Goal: Information Seeking & Learning: Learn about a topic

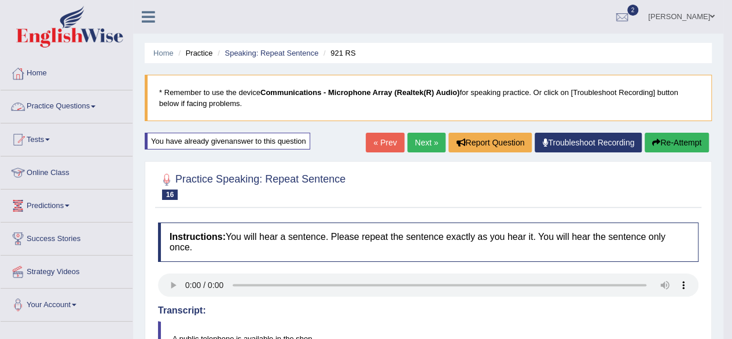
click at [60, 108] on link "Practice Questions" at bounding box center [67, 104] width 132 height 29
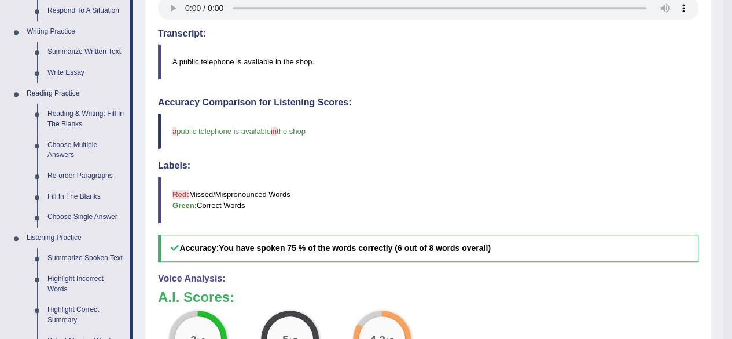
scroll to position [278, 0]
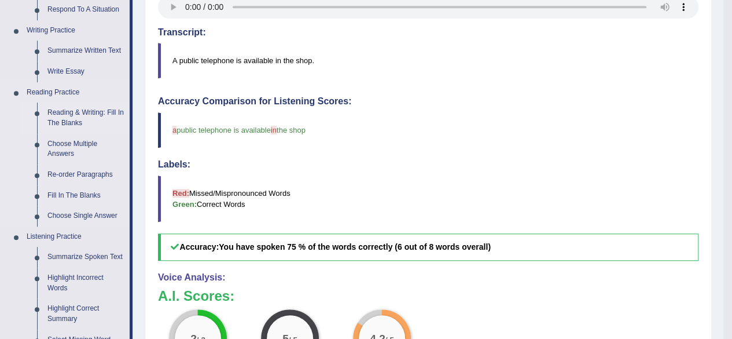
click at [94, 119] on link "Reading & Writing: Fill In The Blanks" at bounding box center [85, 117] width 87 height 31
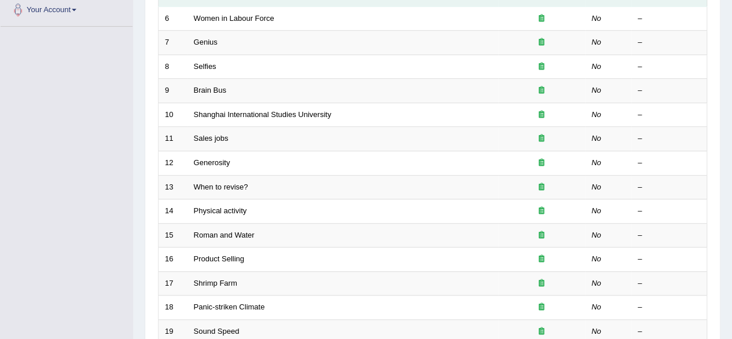
scroll to position [301, 0]
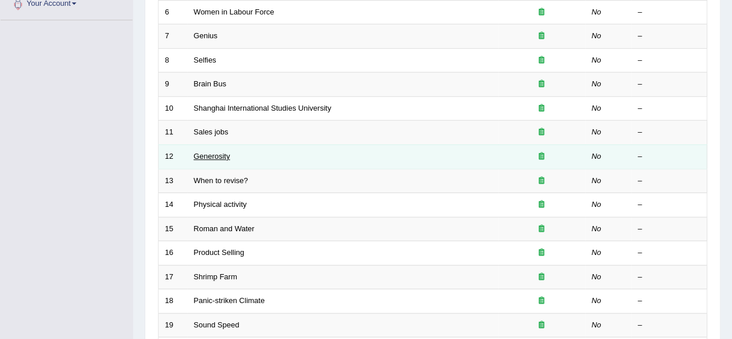
click at [212, 157] on link "Generosity" at bounding box center [212, 156] width 36 height 9
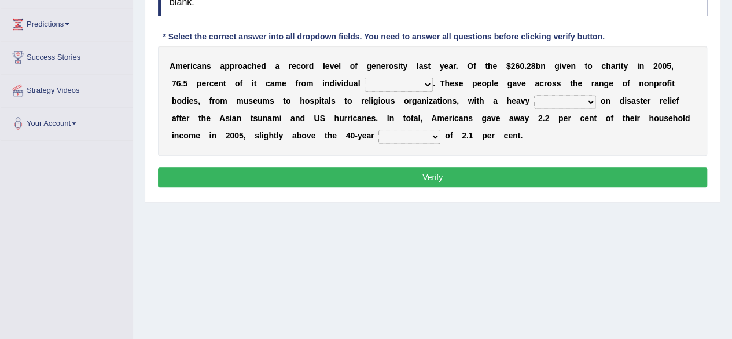
scroll to position [185, 0]
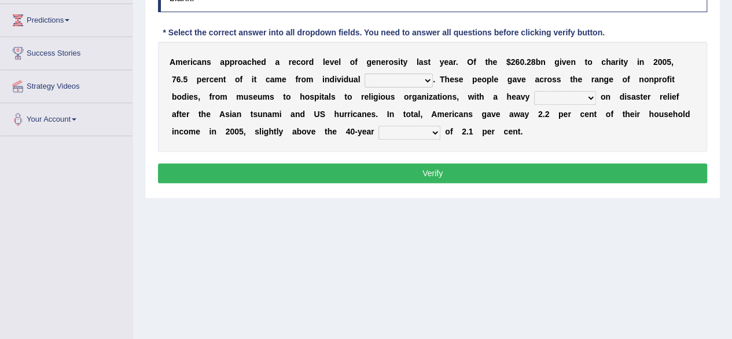
click at [424, 78] on select "donors accounts businessmen honors" at bounding box center [399, 81] width 68 height 14
click at [539, 140] on div "A m e r i c a n s a p p r o a c h e d a r e c o r d l e v e l o f g e n e r o s…" at bounding box center [432, 97] width 549 height 110
click at [416, 80] on select "donors accounts businessmen honors" at bounding box center [399, 81] width 68 height 14
select select "donors"
click at [365, 74] on select "donors accounts businessmen honors" at bounding box center [399, 81] width 68 height 14
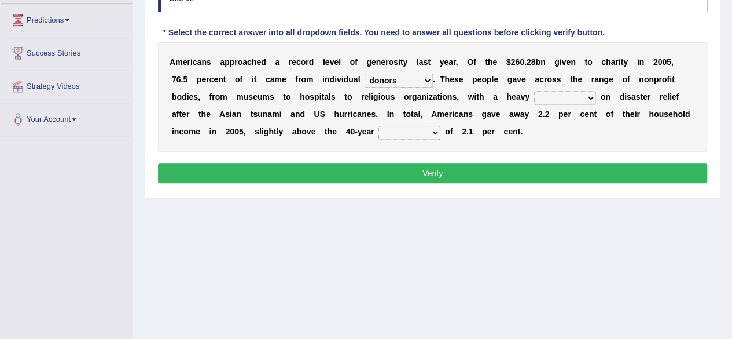
click at [562, 96] on select "analysis imagination emphasis hypothesis" at bounding box center [565, 98] width 62 height 14
select select "analysis"
click at [534, 91] on select "analysis imagination emphasis hypothesis" at bounding box center [565, 98] width 62 height 14
click at [419, 133] on select "coverage average indebtness sovereignty" at bounding box center [410, 133] width 62 height 14
select select "average"
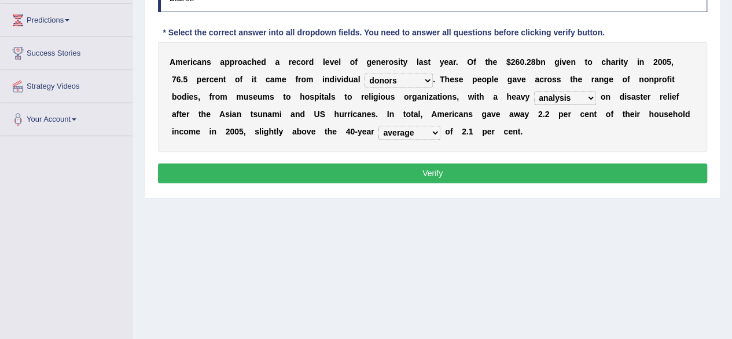
click at [379, 126] on select "coverage average indebtness sovereignty" at bounding box center [410, 133] width 62 height 14
click at [488, 174] on button "Verify" at bounding box center [432, 173] width 549 height 20
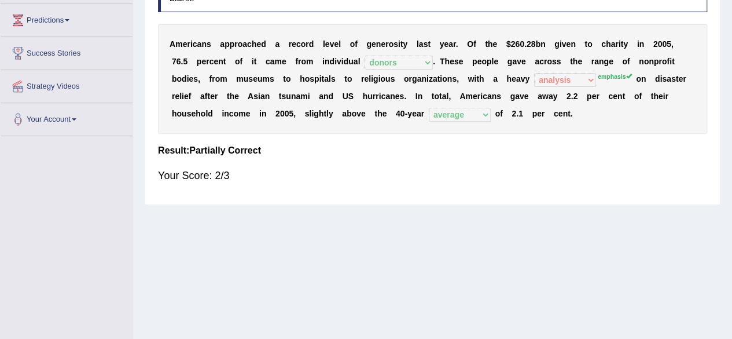
scroll to position [0, 0]
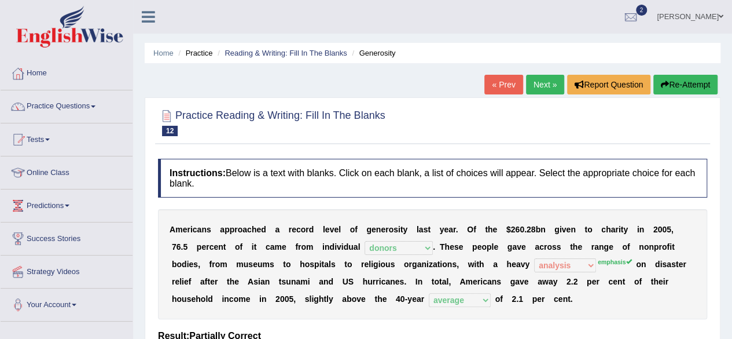
click at [548, 82] on link "Next »" at bounding box center [545, 85] width 38 height 20
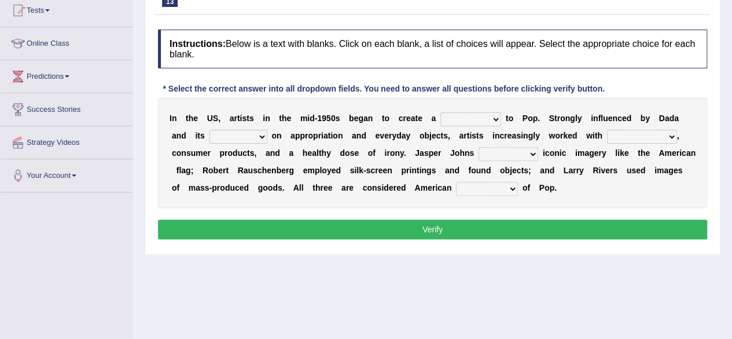
scroll to position [139, 0]
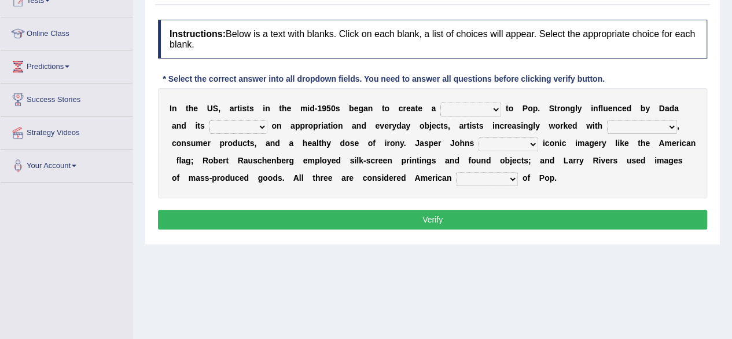
click at [485, 109] on select "bridge distribution cap finale" at bounding box center [471, 109] width 61 height 14
click at [609, 182] on div "I n t h e U S , a r t i s t s i n t h e m i d - 1 9 5 0 s b e g a n t o c r e a…" at bounding box center [432, 143] width 549 height 110
click at [506, 179] on select "forerunners protestors funders founders" at bounding box center [487, 179] width 62 height 14
select select "funders"
click at [456, 172] on select "forerunners protestors funders founders" at bounding box center [487, 179] width 62 height 14
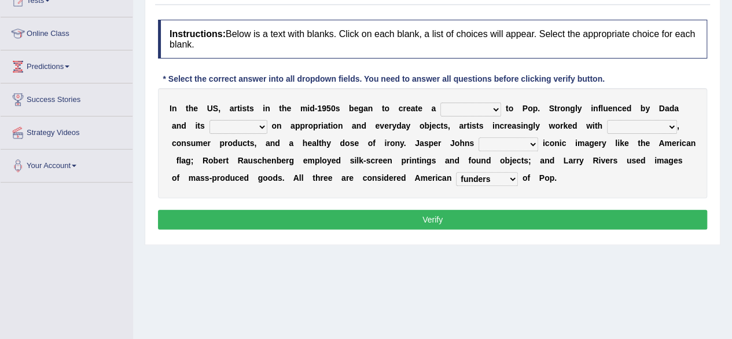
click at [519, 142] on select "reimagined recalled recycled reviewed" at bounding box center [509, 144] width 60 height 14
select select "reviewed"
click at [479, 137] on select "reimagined recalled recycled reviewed" at bounding box center [509, 144] width 60 height 14
click at [485, 104] on select "bridge distribution cap finale" at bounding box center [471, 109] width 61 height 14
select select "bridge"
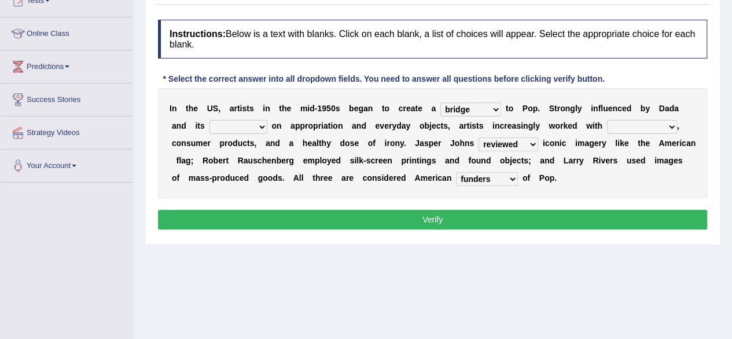
click at [441, 102] on select "bridge distribution cap finale" at bounding box center [471, 109] width 61 height 14
click at [641, 123] on select "collage cost disintegration leash" at bounding box center [642, 127] width 70 height 14
select select "cost"
click at [607, 120] on select "collage cost disintegration leash" at bounding box center [642, 127] width 70 height 14
click at [245, 126] on select "emphasis point pressure strength" at bounding box center [239, 127] width 58 height 14
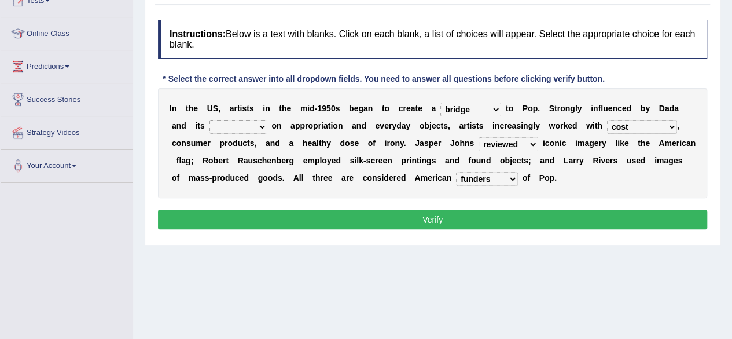
select select "emphasis"
click at [210, 120] on select "emphasis point pressure strength" at bounding box center [239, 127] width 58 height 14
click at [479, 222] on button "Verify" at bounding box center [432, 220] width 549 height 20
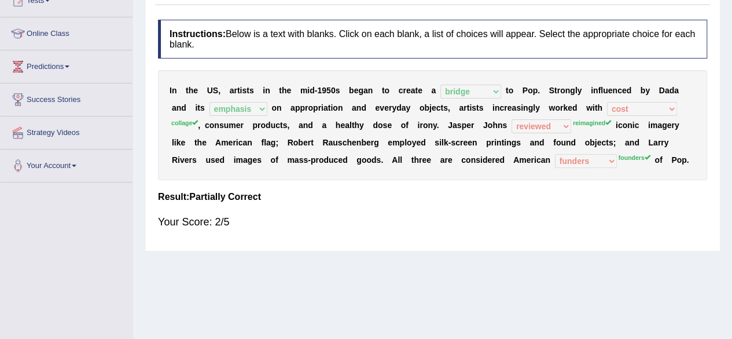
scroll to position [0, 0]
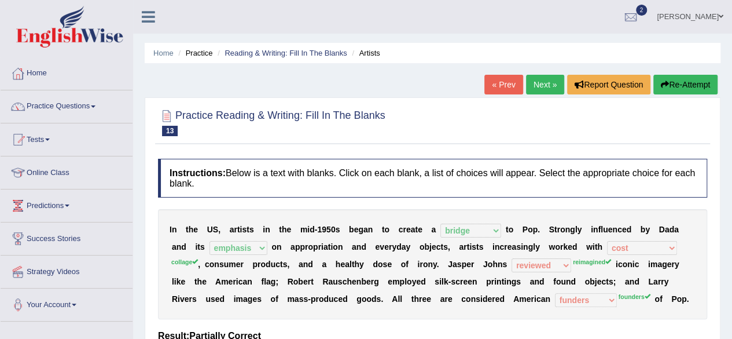
click at [545, 93] on link "Next »" at bounding box center [545, 85] width 38 height 20
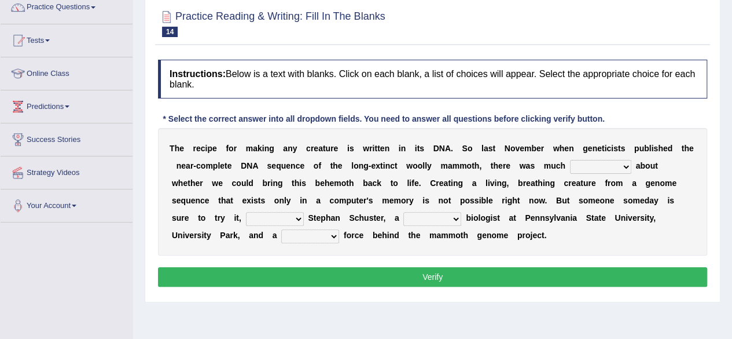
scroll to position [116, 0]
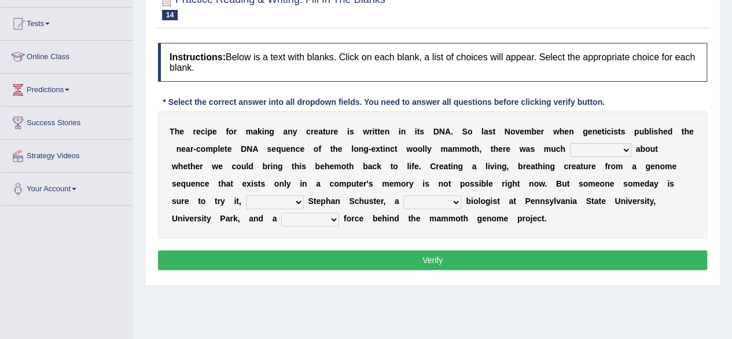
click at [618, 150] on select "speculation profit ratio worship" at bounding box center [600, 150] width 61 height 14
click at [570, 143] on select "speculation profit ratio worship" at bounding box center [600, 150] width 61 height 14
click at [603, 149] on select "speculation profit ratio worship" at bounding box center [600, 150] width 61 height 14
select select "ratio"
click at [570, 143] on select "speculation profit ratio worship" at bounding box center [600, 150] width 61 height 14
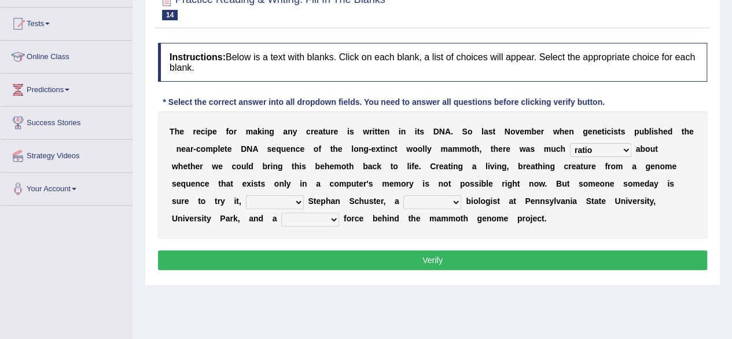
click at [281, 201] on select "predicts forecast provides censures" at bounding box center [275, 202] width 58 height 14
select select "predicts"
click at [246, 195] on select "predicts forecast provides censures" at bounding box center [275, 202] width 58 height 14
click at [428, 203] on select "human molecular animal organ" at bounding box center [433, 202] width 58 height 14
select select "human"
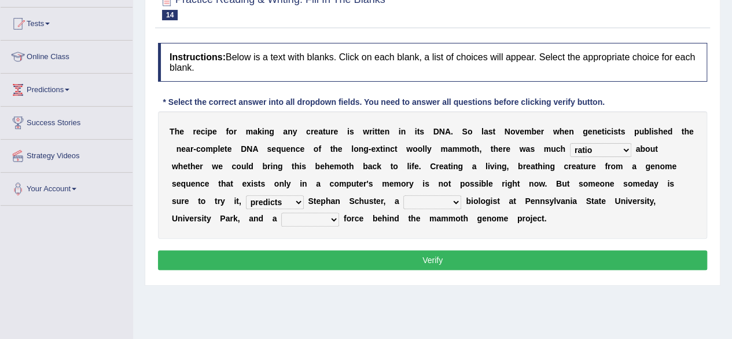
click at [404, 195] on select "human molecular animal organ" at bounding box center [433, 202] width 58 height 14
click at [314, 218] on select "driving army moving carrying" at bounding box center [310, 219] width 58 height 14
select select "army"
click at [281, 212] on select "driving army moving carrying" at bounding box center [310, 219] width 58 height 14
click at [353, 254] on button "Verify" at bounding box center [432, 260] width 549 height 20
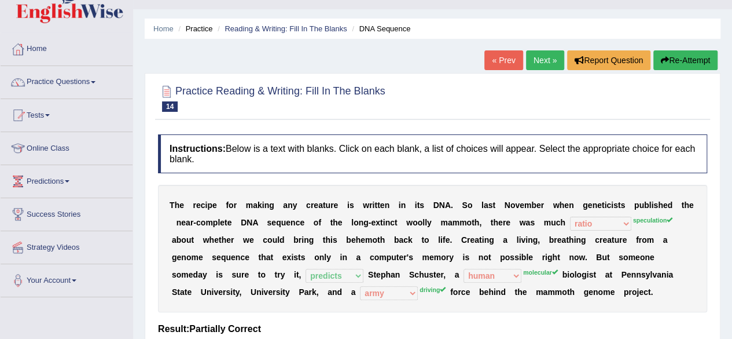
scroll to position [0, 0]
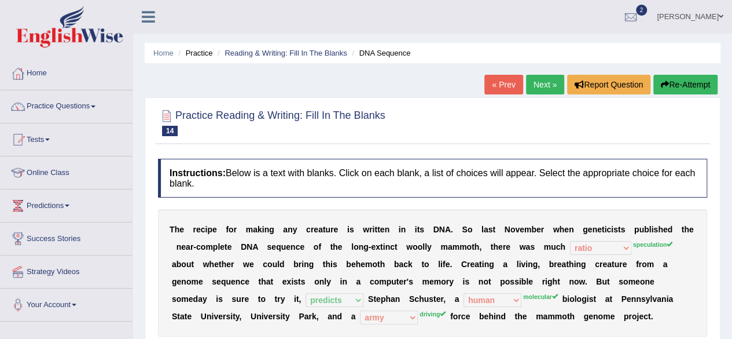
click at [549, 83] on link "Next »" at bounding box center [545, 85] width 38 height 20
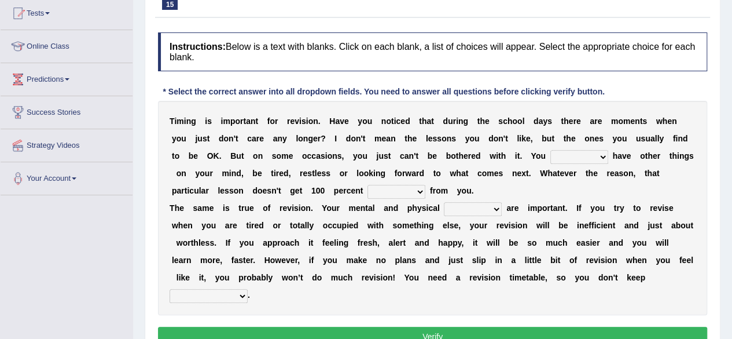
scroll to position [139, 0]
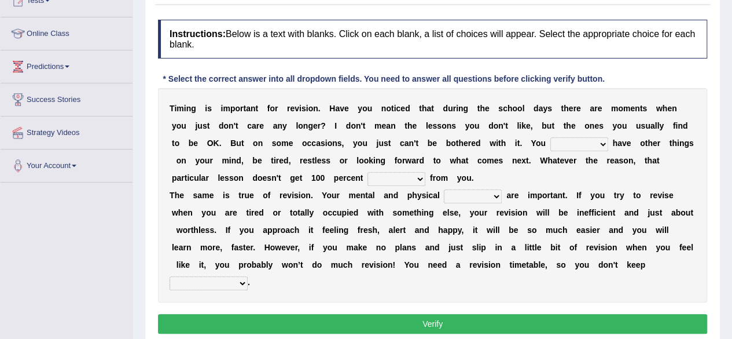
click at [594, 143] on select "may can will must" at bounding box center [580, 144] width 58 height 14
click at [551, 137] on select "may can will must" at bounding box center [580, 144] width 58 height 14
click at [580, 144] on select "may can will must" at bounding box center [580, 144] width 58 height 14
select select "must"
click at [551, 137] on select "may can will must" at bounding box center [580, 144] width 58 height 14
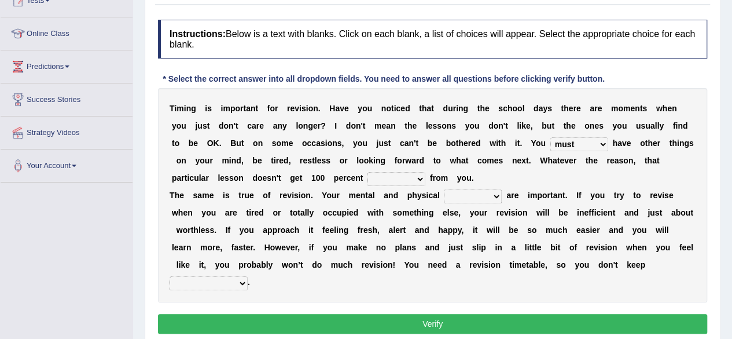
click at [399, 181] on select "effect afford effort affect" at bounding box center [397, 179] width 58 height 14
click at [368, 172] on select "effect afford effort affect" at bounding box center [397, 179] width 58 height 14
click at [412, 179] on select "effect afford effort affect" at bounding box center [397, 179] width 58 height 14
select select "afford"
click at [368, 172] on select "effect afford effort affect" at bounding box center [397, 179] width 58 height 14
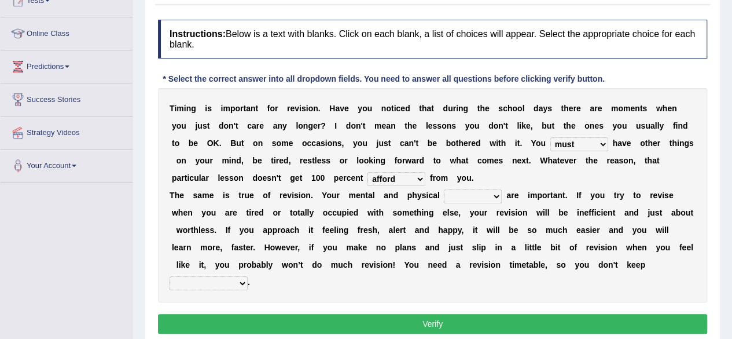
click at [484, 192] on select "altitude strength attitudes talent" at bounding box center [473, 196] width 58 height 14
select select "strength"
click at [444, 189] on select "altitude strength attitudes talent" at bounding box center [473, 196] width 58 height 14
click at [233, 280] on select "stopping it from putting it off giving it out getting it wrong" at bounding box center [209, 283] width 78 height 14
select select "putting it off"
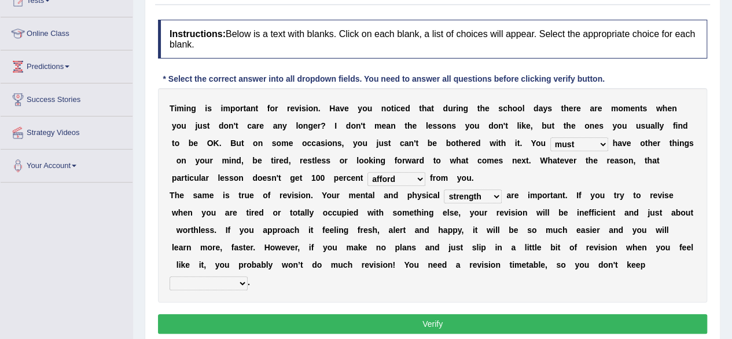
click at [170, 276] on select "stopping it from putting it off giving it out getting it wrong" at bounding box center [209, 283] width 78 height 14
click at [340, 323] on button "Verify" at bounding box center [432, 324] width 549 height 20
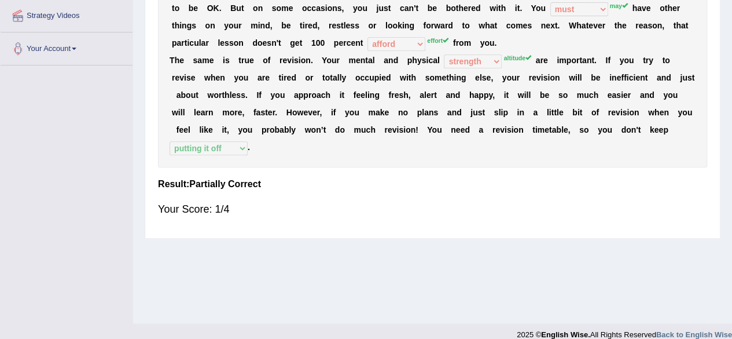
scroll to position [269, 0]
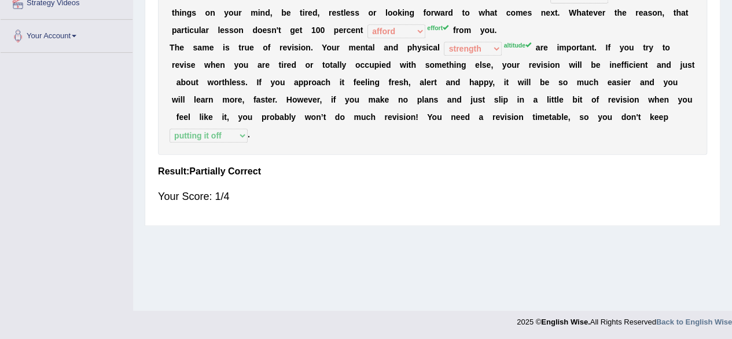
click at [731, 27] on div "Home Practice Reading & Writing: Fill In The Blanks When to revise? « Prev Next…" at bounding box center [432, 20] width 599 height 579
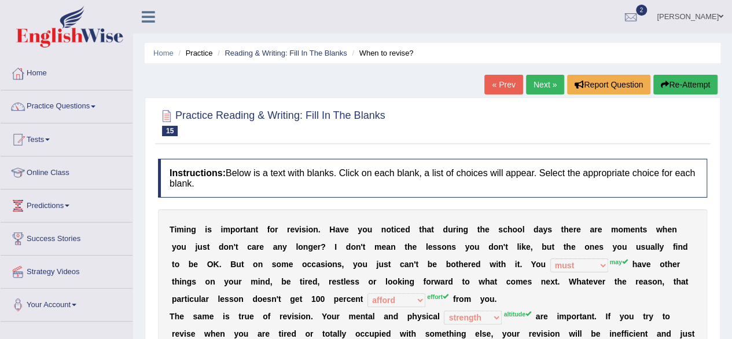
click at [543, 84] on link "Next »" at bounding box center [545, 85] width 38 height 20
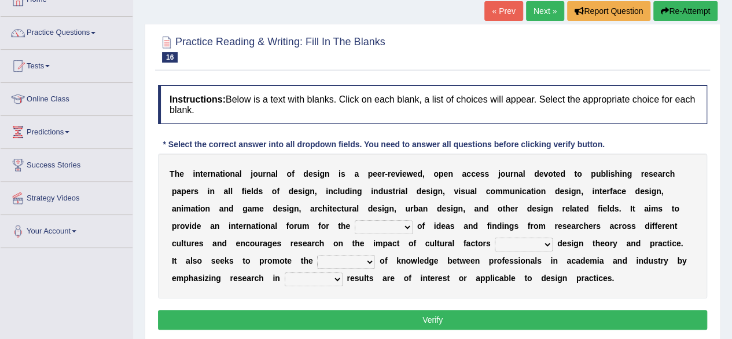
scroll to position [116, 0]
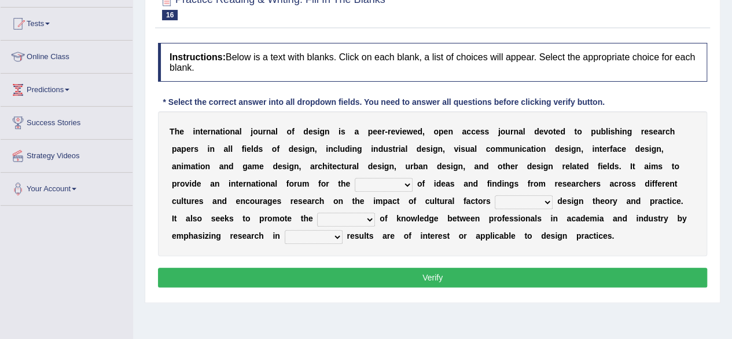
click at [387, 188] on select "infliction change exchange occurence" at bounding box center [384, 185] width 58 height 14
select select "change"
click at [355, 178] on select "infliction change exchange occurence" at bounding box center [384, 185] width 58 height 14
click at [522, 199] on select "on without inside at" at bounding box center [524, 202] width 58 height 14
select select "without"
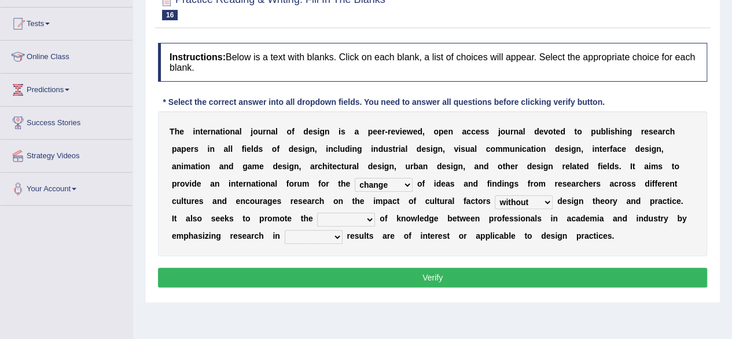
click at [495, 195] on select "on without inside at" at bounding box center [524, 202] width 58 height 14
click at [372, 217] on select "overlap transplant transfer estimation" at bounding box center [346, 219] width 58 height 14
select select "transfer"
click at [317, 212] on select "overlap transplant transfer estimation" at bounding box center [346, 219] width 58 height 14
click at [305, 237] on select "the which that what" at bounding box center [314, 237] width 58 height 14
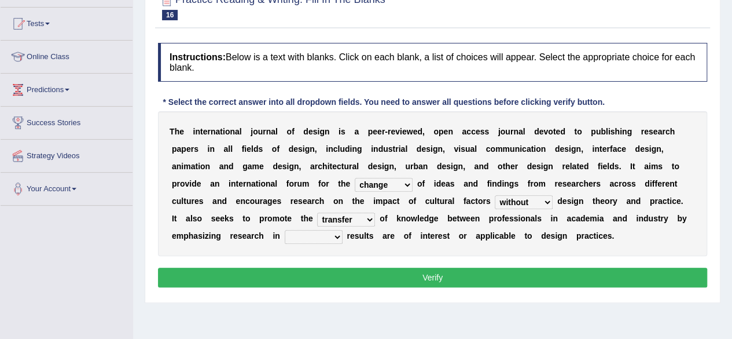
select select "that"
click at [285, 230] on select "the which that what" at bounding box center [314, 237] width 58 height 14
click at [375, 276] on button "Verify" at bounding box center [432, 277] width 549 height 20
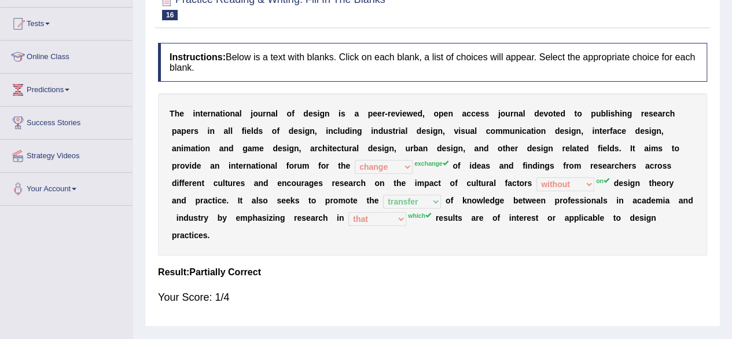
scroll to position [0, 0]
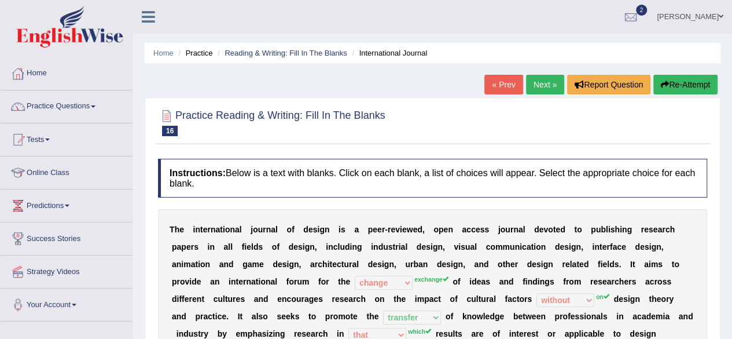
click at [544, 89] on link "Next »" at bounding box center [545, 85] width 38 height 20
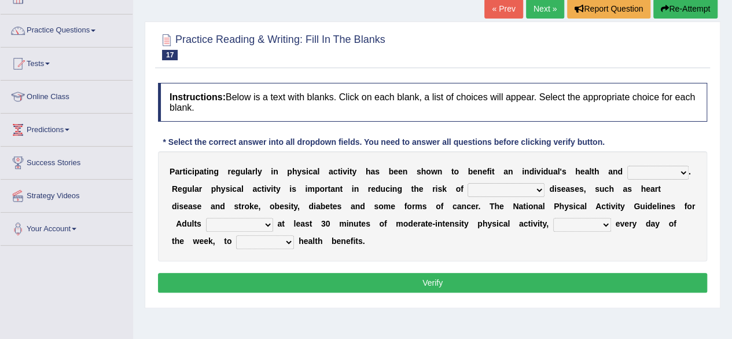
scroll to position [93, 0]
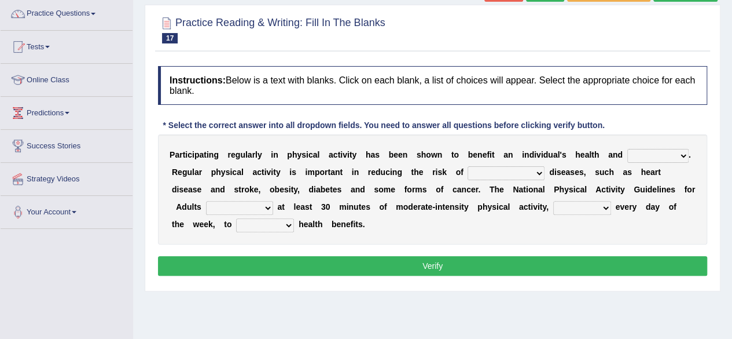
click at [669, 156] on select "values immortality expectation wellbeing" at bounding box center [658, 156] width 61 height 14
select select "values"
click at [628, 149] on select "values immortality expectation wellbeing" at bounding box center [658, 156] width 61 height 14
click at [530, 174] on select "chronic contraindicated untouched detectable" at bounding box center [506, 173] width 77 height 14
select select "chronic"
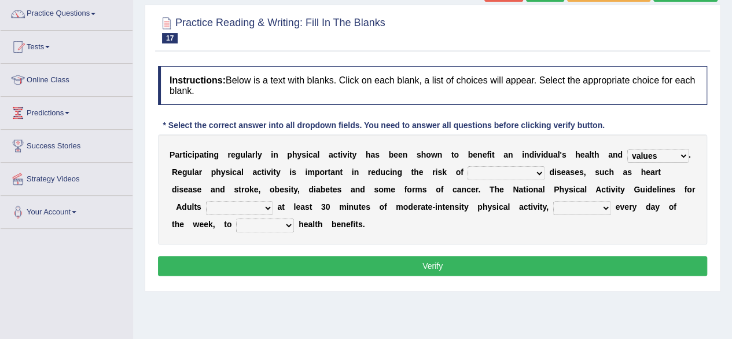
click at [468, 166] on select "chronic contraindicated untouched detectable" at bounding box center [506, 173] width 77 height 14
click at [259, 210] on select "excludes recommends denotes defies" at bounding box center [239, 208] width 67 height 14
select select "recommends"
click at [206, 201] on select "excludes recommends denotes defies" at bounding box center [239, 208] width 67 height 14
click at [590, 208] on select "relatively absolutely preferably namely" at bounding box center [582, 208] width 58 height 14
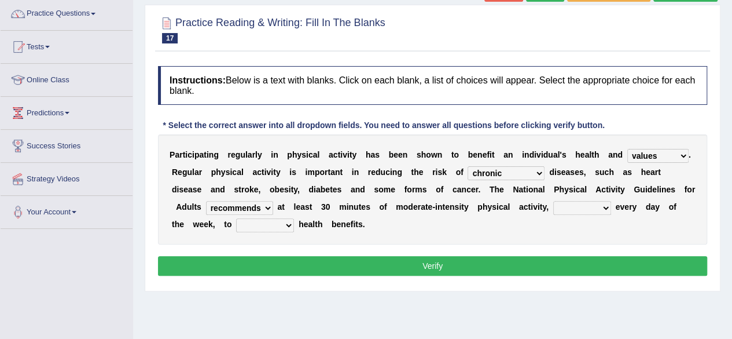
click at [286, 224] on select "charge obtain weigh estimate" at bounding box center [265, 225] width 58 height 14
click at [600, 209] on select "relatively absolutely preferably namely" at bounding box center [582, 208] width 58 height 14
select select "relatively"
click at [553, 201] on select "relatively absolutely preferably namely" at bounding box center [582, 208] width 58 height 14
click at [285, 226] on select "charge obtain weigh estimate" at bounding box center [265, 225] width 58 height 14
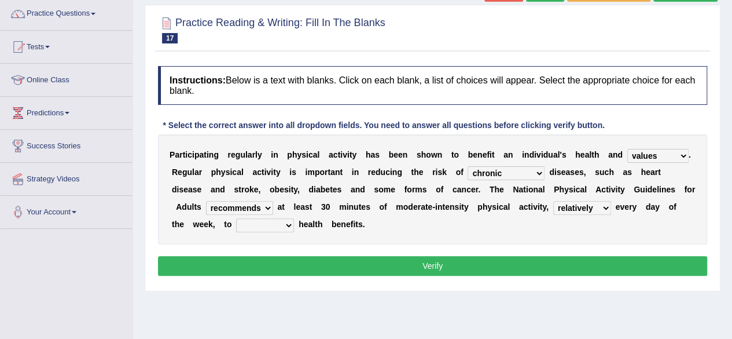
select select "weigh"
click at [236, 218] on select "charge obtain weigh estimate" at bounding box center [265, 225] width 58 height 14
click at [494, 258] on button "Verify" at bounding box center [432, 266] width 549 height 20
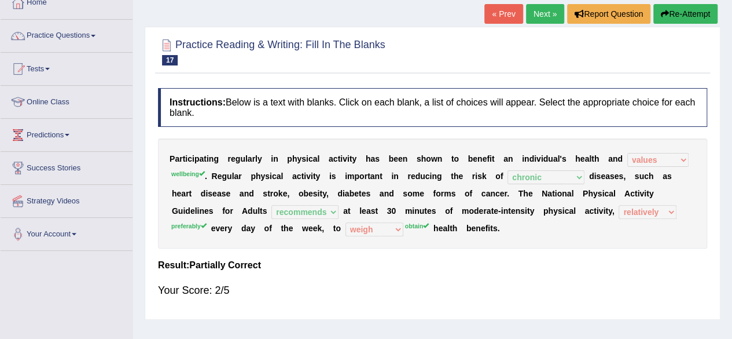
scroll to position [69, 0]
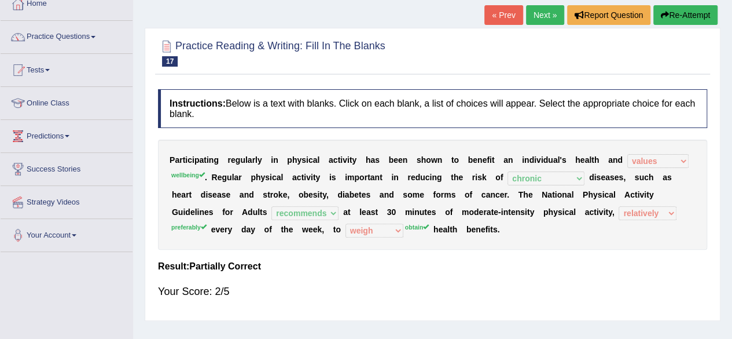
click at [544, 14] on link "Next »" at bounding box center [545, 15] width 38 height 20
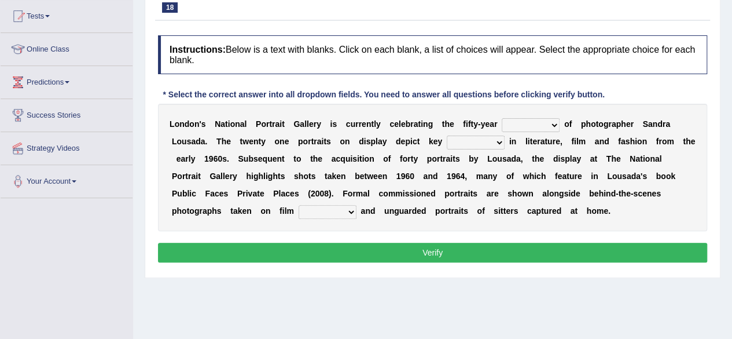
scroll to position [139, 0]
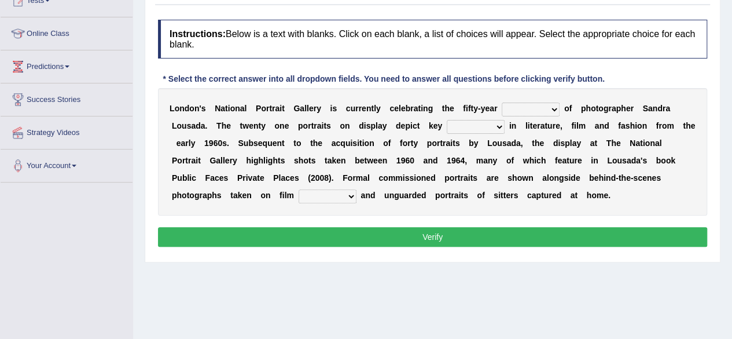
click at [551, 107] on select "invitation promotion training career" at bounding box center [531, 109] width 58 height 14
select select "career"
click at [502, 102] on select "invitation promotion training career" at bounding box center [531, 109] width 58 height 14
click at [486, 130] on select "figures gadgets fashions genres" at bounding box center [476, 127] width 58 height 14
select select "fashions"
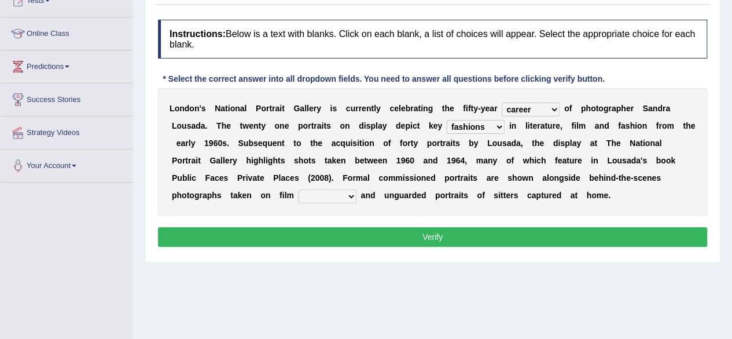
click at [447, 120] on select "figures gadgets fashions genres" at bounding box center [476, 127] width 58 height 14
click at [492, 127] on select "figures gadgets fashions genres" at bounding box center [476, 127] width 58 height 14
click at [423, 152] on div "L o n d o n ' s N a t i o n a l P o r t r a i t G a l l e r y i s c u r r e n t…" at bounding box center [432, 151] width 549 height 127
click at [352, 197] on select "gists sets tickets aisles" at bounding box center [328, 196] width 58 height 14
select select "tickets"
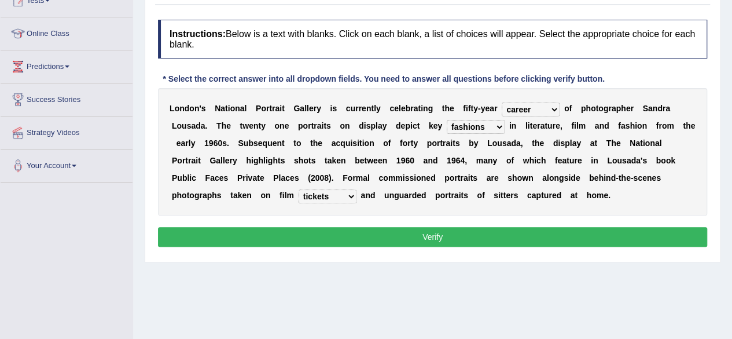
click at [299, 189] on select "gists sets tickets aisles" at bounding box center [328, 196] width 58 height 14
click at [378, 233] on button "Verify" at bounding box center [432, 237] width 549 height 20
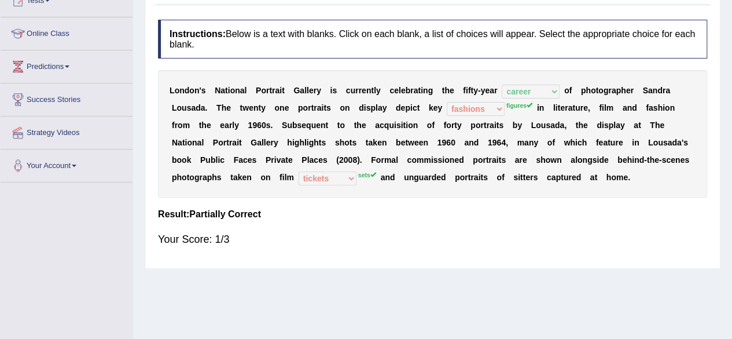
scroll to position [0, 0]
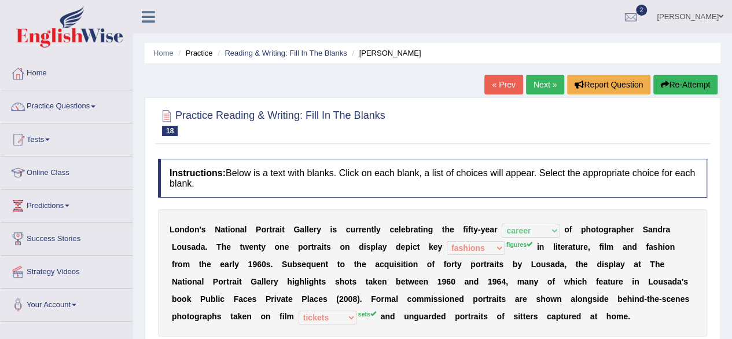
click at [537, 87] on link "Next »" at bounding box center [545, 85] width 38 height 20
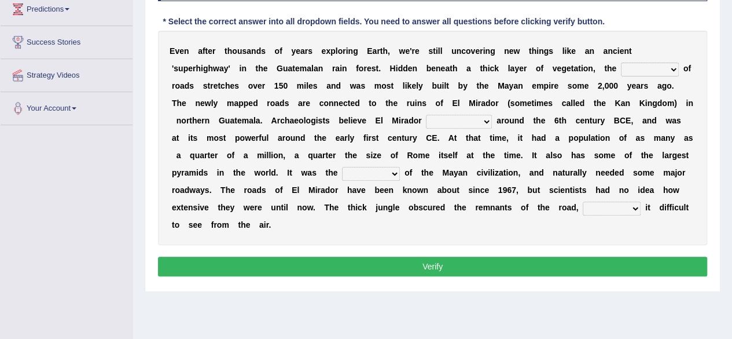
scroll to position [162, 0]
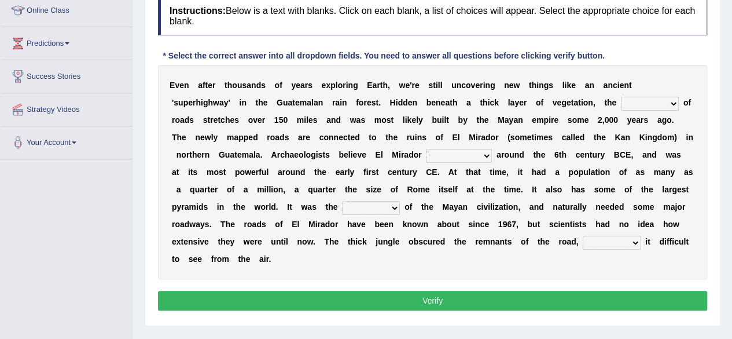
click at [650, 104] on select "network surface interface width" at bounding box center [650, 104] width 58 height 14
select select "surface"
click at [621, 97] on select "network surface interface width" at bounding box center [650, 104] width 58 height 14
click at [463, 156] on select "has founded founded was founded was found" at bounding box center [459, 156] width 66 height 14
click at [455, 267] on div "E v e n a f t e r t h o u s a n d s o f y e a r s e x p l o r i n g E a r t h ,…" at bounding box center [432, 172] width 549 height 214
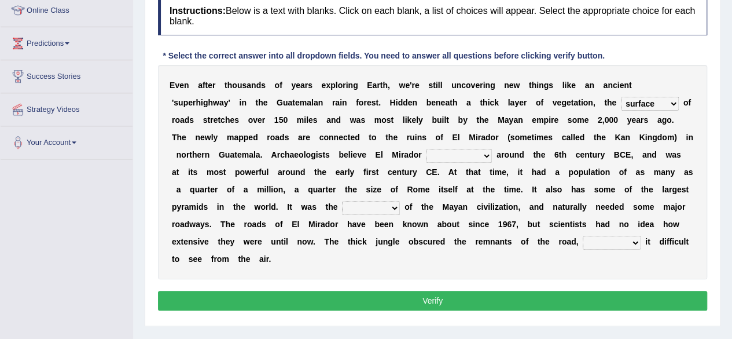
click at [475, 156] on select "has founded founded was founded was found" at bounding box center [459, 156] width 66 height 14
select select "has founded"
click at [426, 149] on select "has founded founded was founded was found" at bounding box center [459, 156] width 66 height 14
click at [488, 153] on select "has founded founded was founded was found" at bounding box center [459, 156] width 66 height 14
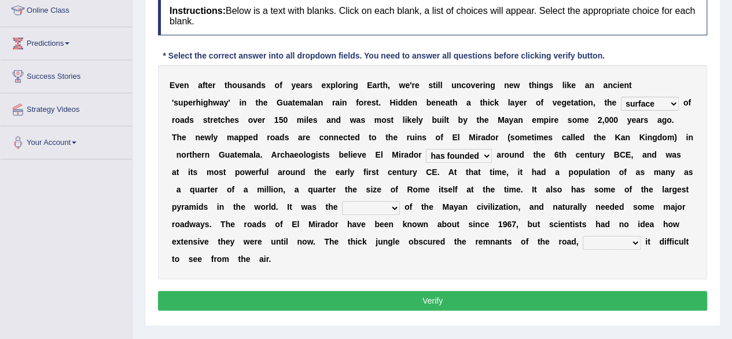
click at [384, 204] on select "volume heart column facet" at bounding box center [371, 208] width 58 height 14
select select "column"
click at [342, 201] on select "volume heart column facet" at bounding box center [371, 208] width 58 height 14
click at [635, 244] on select "makes making make made" at bounding box center [612, 243] width 58 height 14
select select "make"
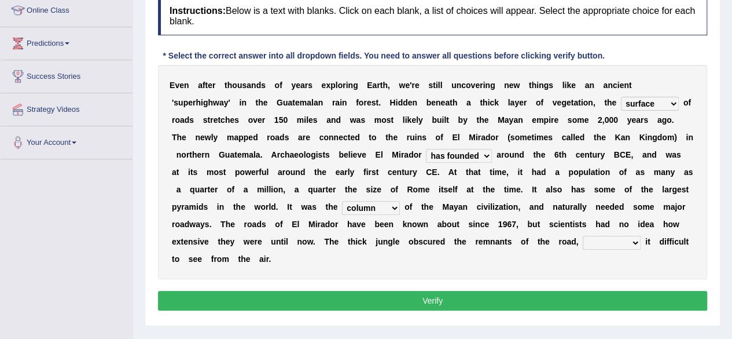
click at [583, 236] on select "makes making make made" at bounding box center [612, 243] width 58 height 14
click at [565, 298] on button "Verify" at bounding box center [432, 301] width 549 height 20
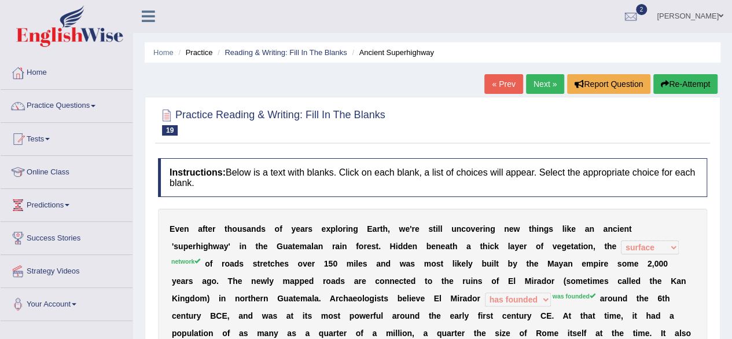
scroll to position [0, 0]
click at [538, 83] on link "Next »" at bounding box center [545, 85] width 38 height 20
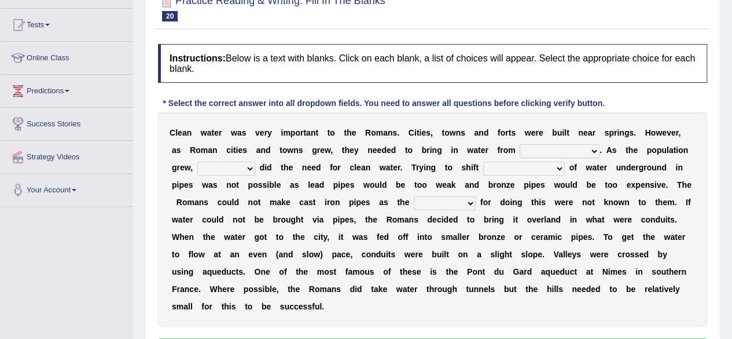
scroll to position [116, 0]
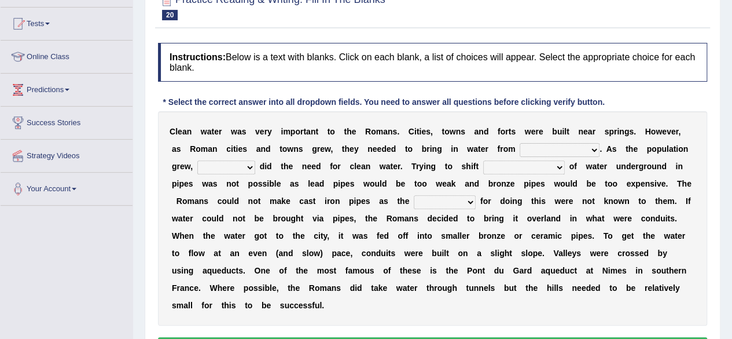
click at [582, 152] on select "further afield these origins different parts specific sources" at bounding box center [560, 150] width 80 height 14
select select "different parts"
click at [520, 143] on select "further afield these origins different parts specific sources" at bounding box center [560, 150] width 80 height 14
click at [237, 172] on select "as well so how thus" at bounding box center [226, 167] width 58 height 14
select select "so"
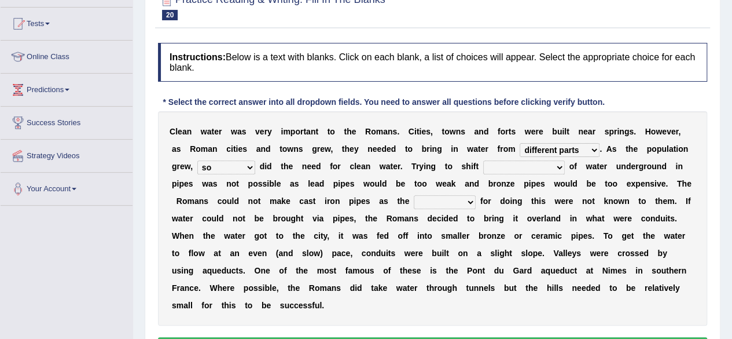
click at [197, 160] on select "as well so how thus" at bounding box center [226, 167] width 58 height 14
click at [506, 168] on select "few loads improper intakes relative levels large volumes" at bounding box center [524, 167] width 82 height 14
select select "few loads"
click at [483, 160] on select "few loads improper intakes relative levels large volumes" at bounding box center [524, 167] width 82 height 14
click at [434, 201] on select "spans scales proportions techniques" at bounding box center [445, 202] width 62 height 14
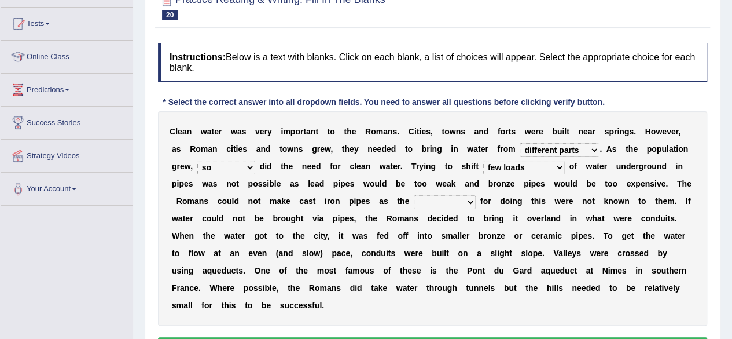
select select "scales"
click at [414, 195] on select "spans scales proportions techniques" at bounding box center [445, 202] width 62 height 14
click at [489, 309] on div "C l e a n w a t e r w a s v e r y i m p o r t a n t t o t h e R o m a n s . C i…" at bounding box center [432, 218] width 549 height 214
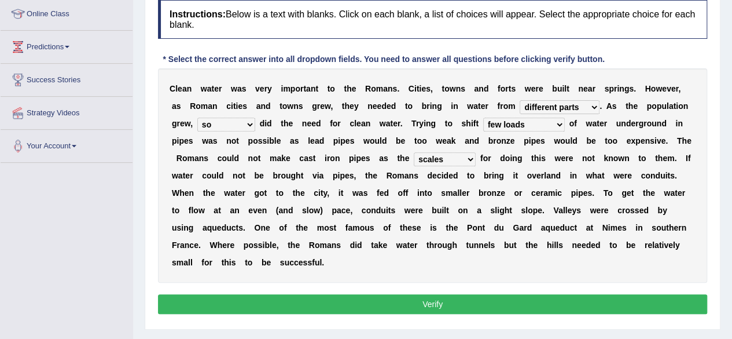
scroll to position [162, 0]
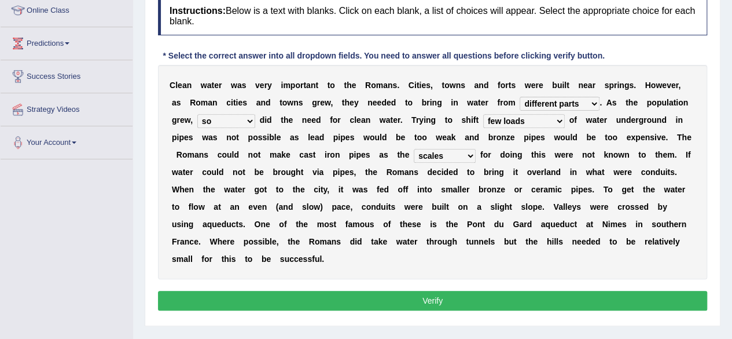
click at [462, 296] on button "Verify" at bounding box center [432, 301] width 549 height 20
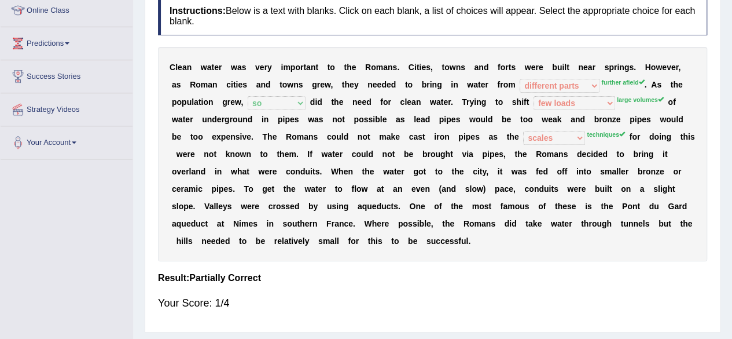
scroll to position [0, 0]
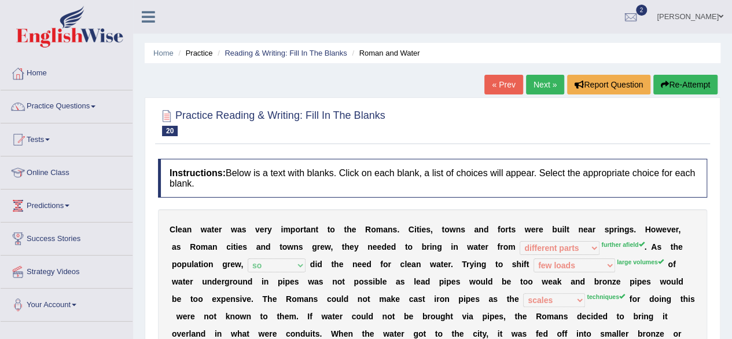
click at [534, 85] on link "Next »" at bounding box center [545, 85] width 38 height 20
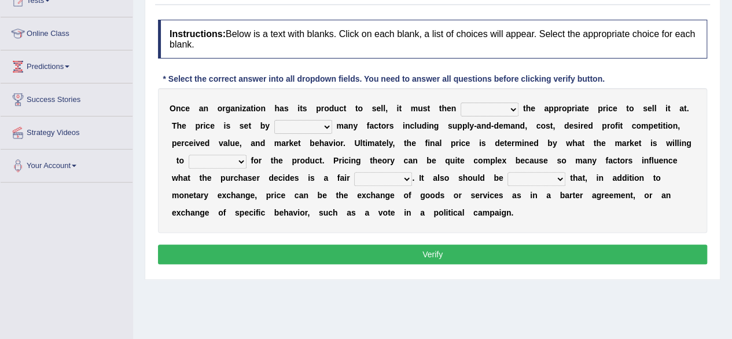
click at [497, 105] on select "tolerate determine fabricate fancy" at bounding box center [490, 109] width 58 height 14
select select "determine"
click at [461, 102] on select "tolerate determine fabricate fancy" at bounding box center [490, 109] width 58 height 14
click at [321, 128] on select "comparing begetting balancing offsetting" at bounding box center [303, 127] width 58 height 14
select select "comparing"
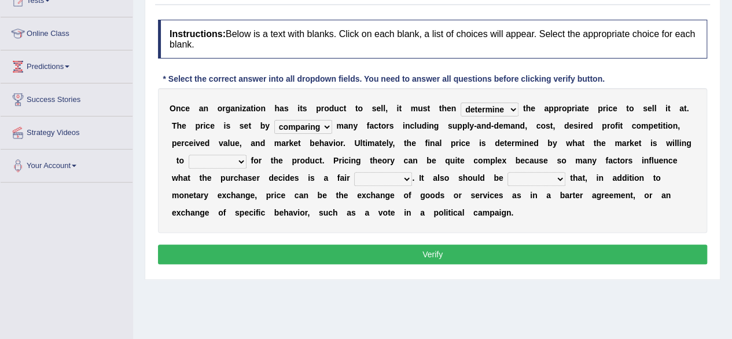
click at [274, 120] on select "comparing begetting balancing offsetting" at bounding box center [303, 127] width 58 height 14
click at [306, 127] on select "comparing begetting balancing offsetting" at bounding box center [303, 127] width 58 height 14
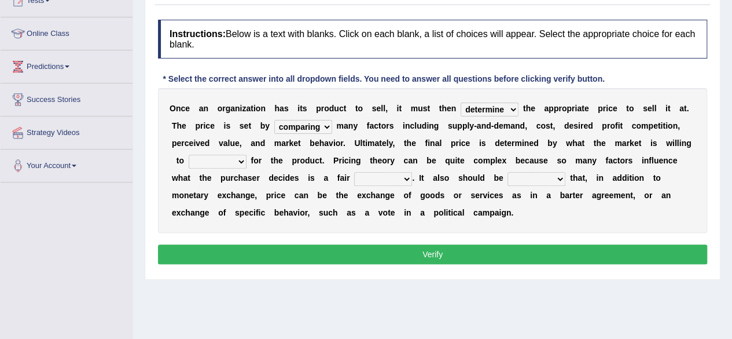
click at [237, 165] on select "consign design exchange prepare" at bounding box center [218, 162] width 58 height 14
select select "exchange"
click at [189, 155] on select "consign design exchange prepare" at bounding box center [218, 162] width 58 height 14
click at [384, 174] on select "addition shape content value" at bounding box center [383, 179] width 58 height 14
select select "value"
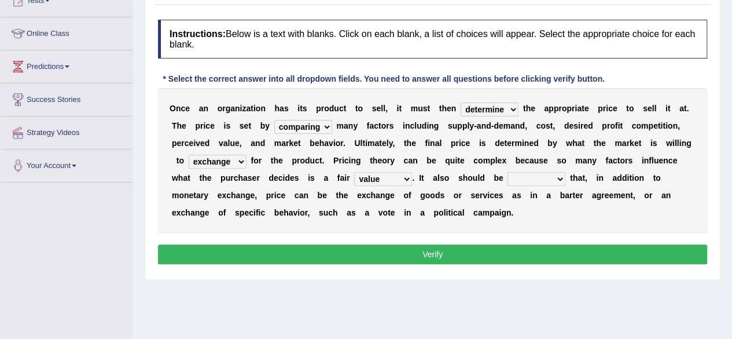
click at [354, 172] on select "addition shape content value" at bounding box center [383, 179] width 58 height 14
click at [399, 251] on button "Verify" at bounding box center [432, 254] width 549 height 20
click at [552, 182] on select "explained enlarged overrated noted" at bounding box center [537, 179] width 58 height 14
select select "explained"
click at [508, 172] on select "explained enlarged overrated noted" at bounding box center [537, 179] width 58 height 14
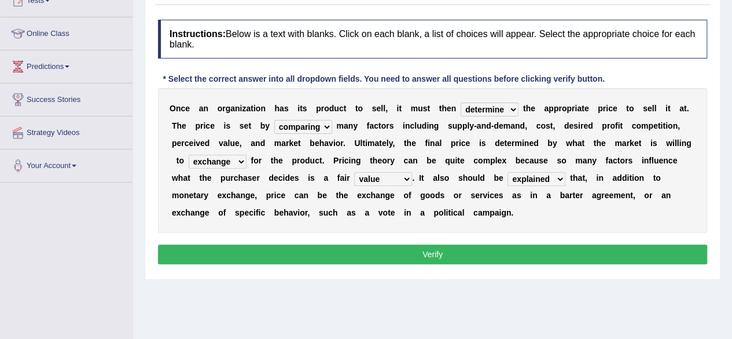
click at [431, 252] on button "Verify" at bounding box center [432, 254] width 549 height 20
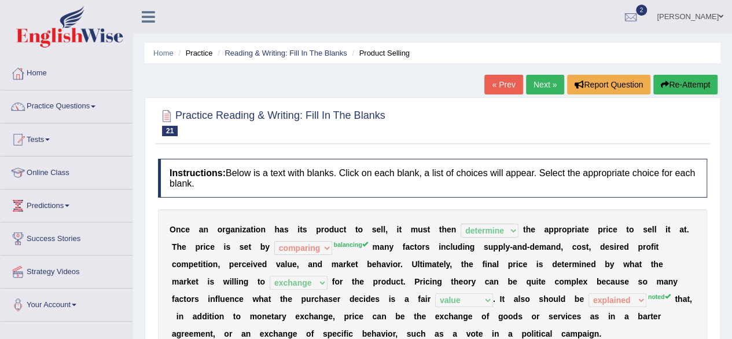
click at [547, 87] on link "Next »" at bounding box center [545, 85] width 38 height 20
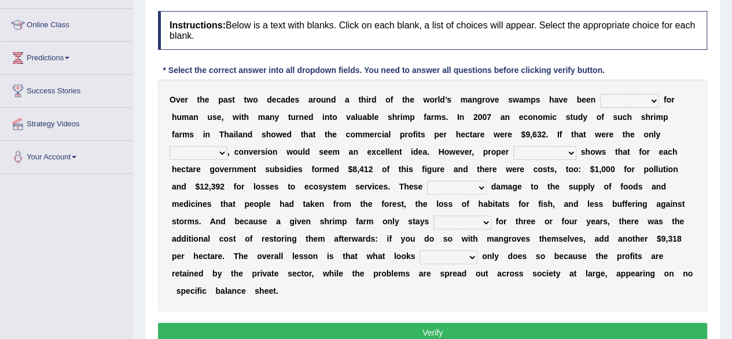
scroll to position [162, 0]
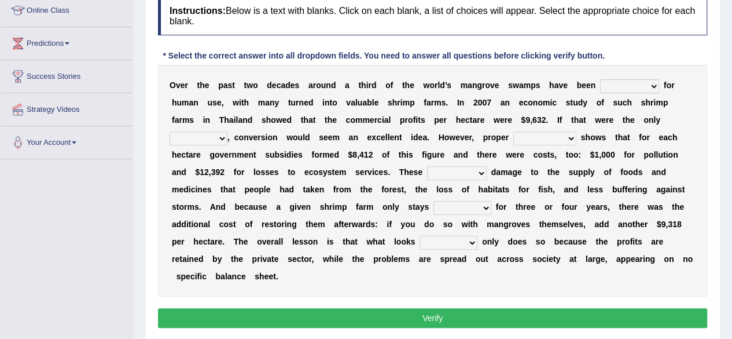
click at [640, 83] on select "rearranged exchanged conserved converted" at bounding box center [629, 86] width 59 height 14
select select "exchanged"
click at [600, 79] on select "rearranged exchanged conserved converted" at bounding box center [629, 86] width 59 height 14
click at [221, 137] on select "index eliment choice factor" at bounding box center [199, 138] width 58 height 14
click at [170, 131] on select "index eliment choice factor" at bounding box center [199, 138] width 58 height 14
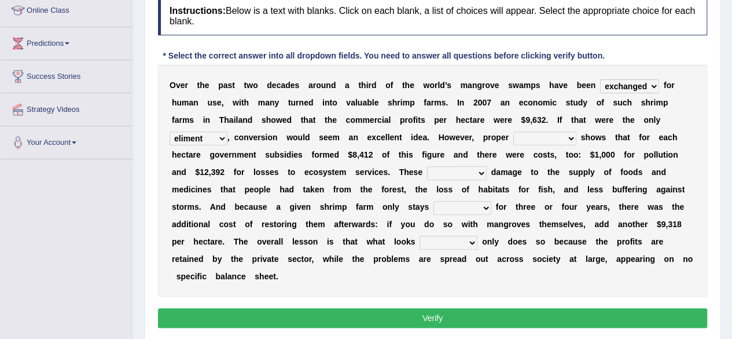
click at [222, 133] on select "index eliment choice factor" at bounding box center [199, 138] width 58 height 14
select select "index"
click at [170, 131] on select "index eliment choice factor" at bounding box center [199, 138] width 58 height 14
click at [569, 136] on select "accounting percentage aggregation division" at bounding box center [545, 138] width 63 height 14
select select "division"
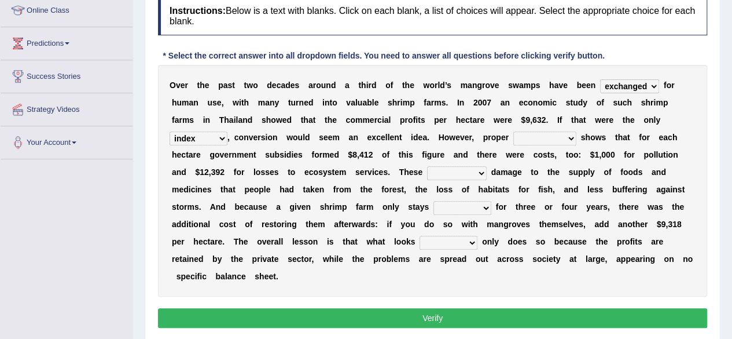
click at [514, 131] on select "accounting percentage aggregation division" at bounding box center [545, 138] width 63 height 14
click at [470, 172] on select "comprised uneven neglected augmented" at bounding box center [457, 173] width 60 height 14
select select "augmented"
click at [427, 166] on select "comprised uneven neglected augmented" at bounding box center [457, 173] width 60 height 14
click at [483, 210] on select "interactive distinctive productive collective" at bounding box center [463, 208] width 58 height 14
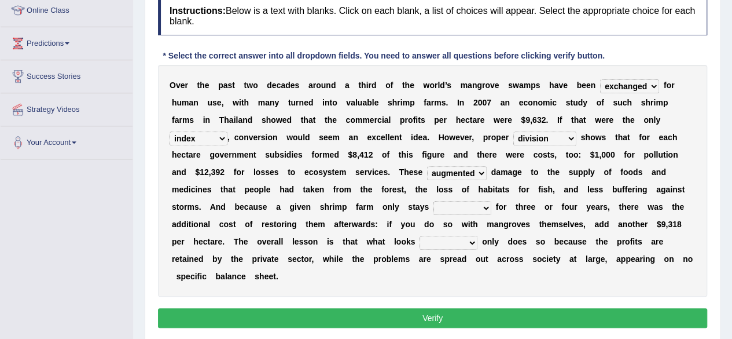
select select "distinctive"
click at [434, 201] on select "interactive distinctive productive collective" at bounding box center [463, 208] width 58 height 14
click at [480, 209] on select "interactive distinctive productive collective" at bounding box center [463, 208] width 58 height 14
click at [361, 285] on div "O v e r t h e p a s t t w o d e c a d e s a r o u n d a t h i r d o f t h e w o…" at bounding box center [432, 181] width 549 height 232
click at [448, 241] on select "beneficial immediate modest moderate" at bounding box center [449, 243] width 58 height 14
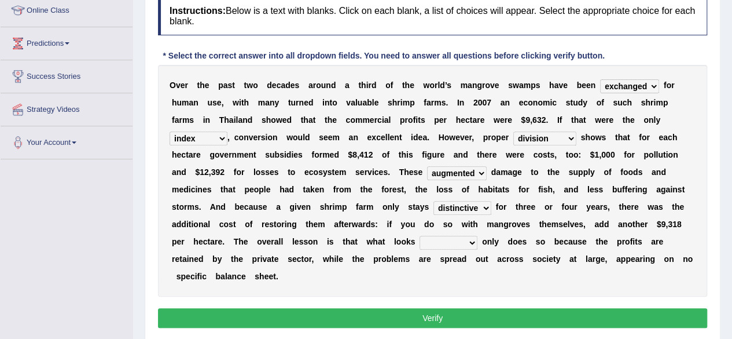
select select "beneficial"
click at [420, 236] on select "beneficial immediate modest moderate" at bounding box center [449, 243] width 58 height 14
click at [436, 318] on button "Verify" at bounding box center [432, 318] width 549 height 20
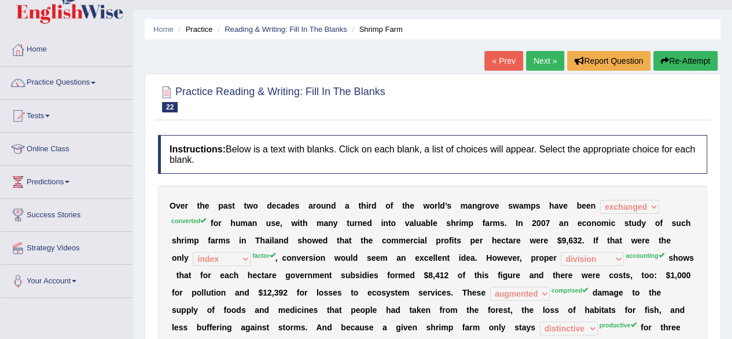
scroll to position [0, 0]
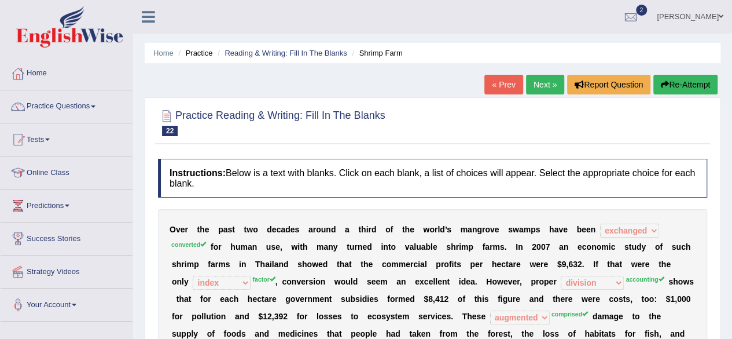
click at [536, 85] on link "Next »" at bounding box center [545, 85] width 38 height 20
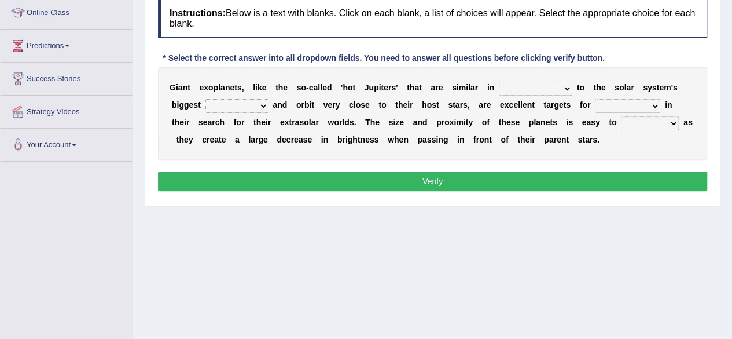
scroll to position [162, 0]
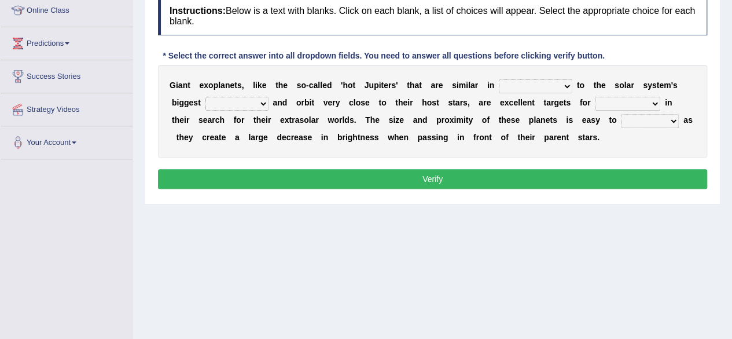
click at [566, 87] on select "borders expressions shapes characteristics" at bounding box center [536, 86] width 74 height 14
select select "shapes"
click at [499, 79] on select "borders expressions shapes characteristics" at bounding box center [536, 86] width 74 height 14
click at [250, 106] on select "frame subordinate planet comet" at bounding box center [237, 104] width 63 height 14
select select "planet"
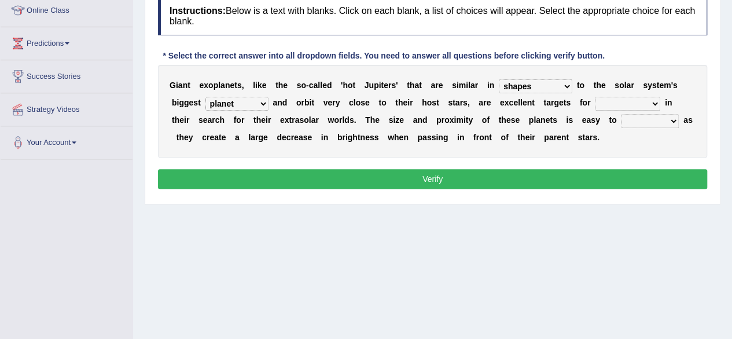
click at [206, 97] on select "frame subordinate planet comet" at bounding box center [237, 104] width 63 height 14
click at [635, 101] on select "members astronomers parties makers" at bounding box center [627, 104] width 65 height 14
select select "astronomers"
click at [595, 97] on select "members astronomers parties makers" at bounding box center [627, 104] width 65 height 14
click at [656, 119] on select "detect denounce deflect direct" at bounding box center [650, 121] width 58 height 14
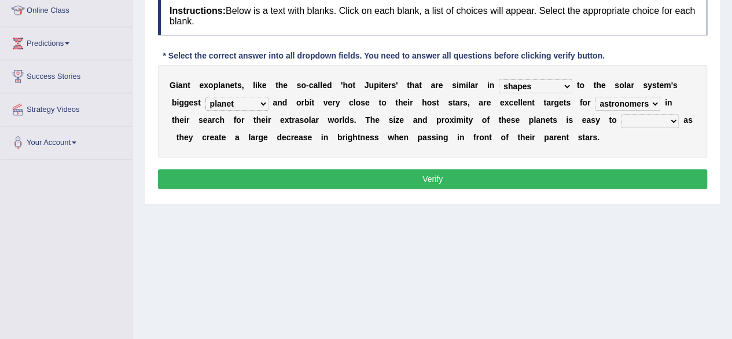
select select "detect"
click at [621, 114] on select "detect denounce deflect direct" at bounding box center [650, 121] width 58 height 14
click at [573, 178] on button "Verify" at bounding box center [432, 179] width 549 height 20
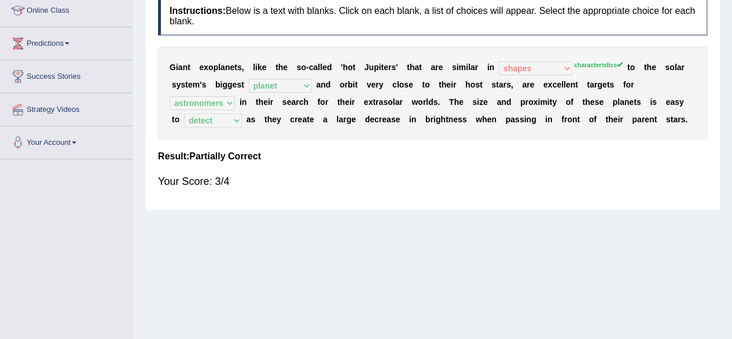
scroll to position [0, 0]
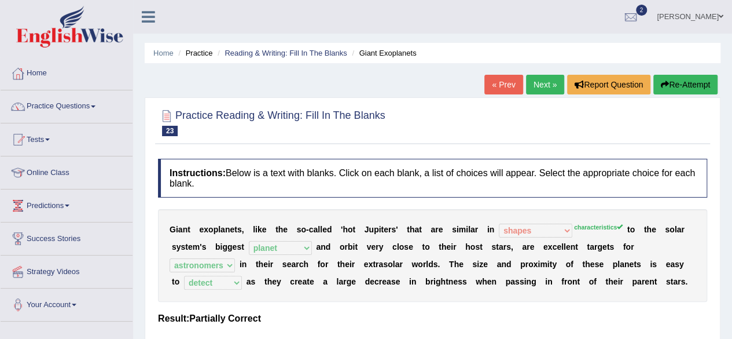
click at [530, 89] on link "Next »" at bounding box center [545, 85] width 38 height 20
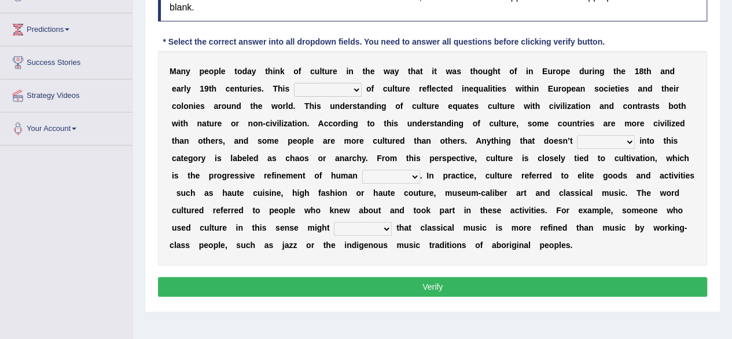
click at [356, 88] on select "classification concept renovation identity" at bounding box center [328, 90] width 68 height 14
select select "concept"
click at [294, 83] on select "classification concept renovation identity" at bounding box center [328, 90] width 68 height 14
click at [618, 141] on select "cut dismiss fit solve" at bounding box center [606, 142] width 58 height 14
select select "fit"
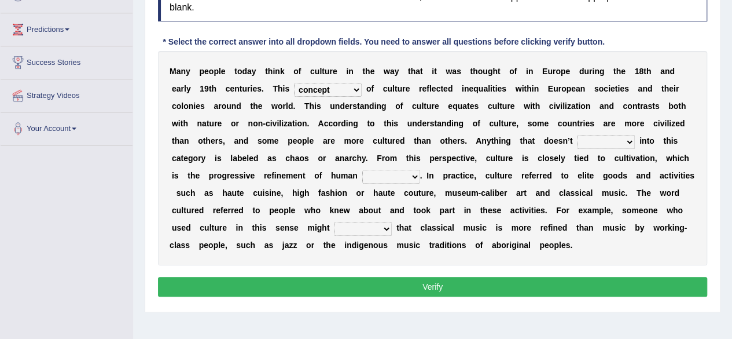
click at [577, 135] on select "cut dismiss fit solve" at bounding box center [606, 142] width 58 height 14
click at [397, 179] on select "blessing curse habit behaviour" at bounding box center [391, 177] width 58 height 14
select select "behaviour"
click at [362, 170] on select "blessing curse habit behaviour" at bounding box center [391, 177] width 58 height 14
click at [381, 230] on select "argue pretend doubt reveal" at bounding box center [363, 229] width 58 height 14
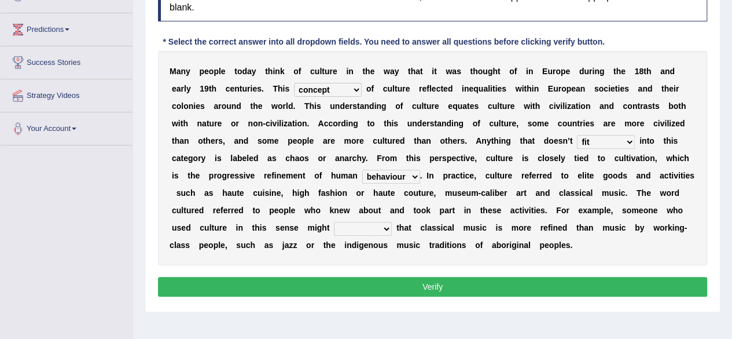
select select "pretend"
click at [334, 222] on select "argue pretend doubt reveal" at bounding box center [363, 229] width 58 height 14
click at [389, 280] on button "Verify" at bounding box center [432, 287] width 549 height 20
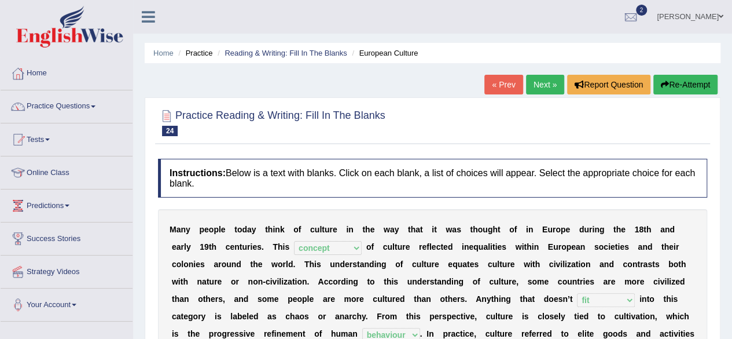
click at [540, 85] on link "Next »" at bounding box center [545, 85] width 38 height 20
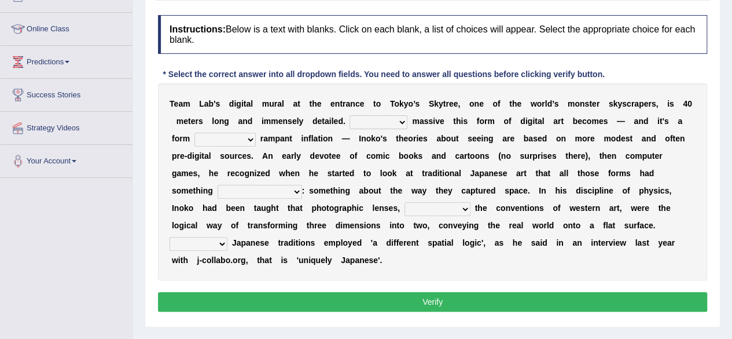
scroll to position [162, 0]
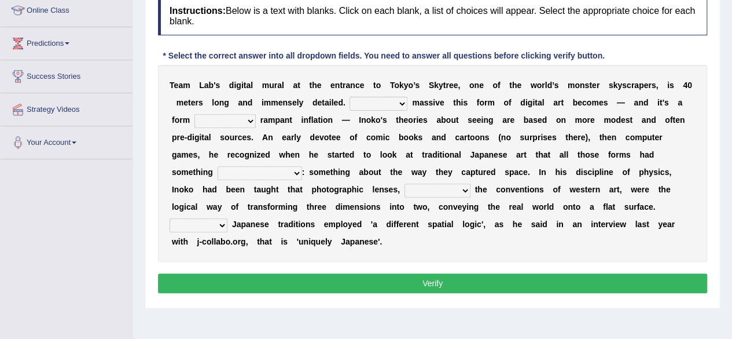
click at [396, 106] on select "However Whereas Whichever Wherever" at bounding box center [379, 104] width 58 height 14
select select "However"
click at [350, 97] on select "However Whereas Whichever Wherever" at bounding box center [379, 104] width 58 height 14
click at [399, 102] on select "However Whereas Whichever Wherever" at bounding box center [379, 104] width 58 height 14
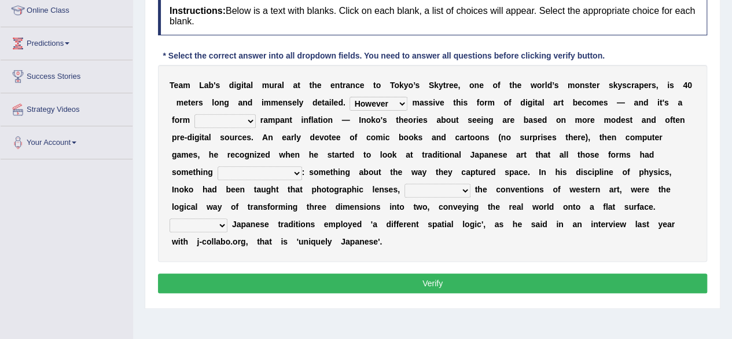
click at [245, 120] on select "subject to related with apart from based on" at bounding box center [225, 121] width 61 height 14
select select "based on"
click at [195, 114] on select "subject to related with apart from based on" at bounding box center [225, 121] width 61 height 14
click at [294, 177] on select "in fact as whole in common in the same times" at bounding box center [260, 173] width 85 height 14
select select "in fact"
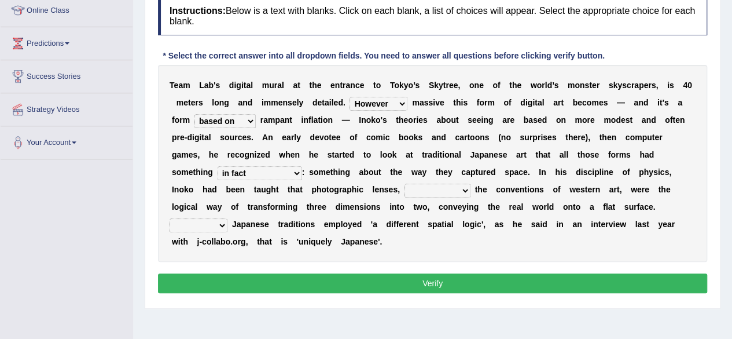
click at [218, 166] on select "in fact as whole in common in the same times" at bounding box center [260, 173] width 85 height 14
click at [428, 190] on select "along with out of apart with furhter afield" at bounding box center [438, 191] width 66 height 14
select select "along with"
click at [405, 184] on select "along with out of apart with furhter afield" at bounding box center [438, 191] width 66 height 14
click at [219, 223] on select "Thus But So Therefore" at bounding box center [199, 225] width 58 height 14
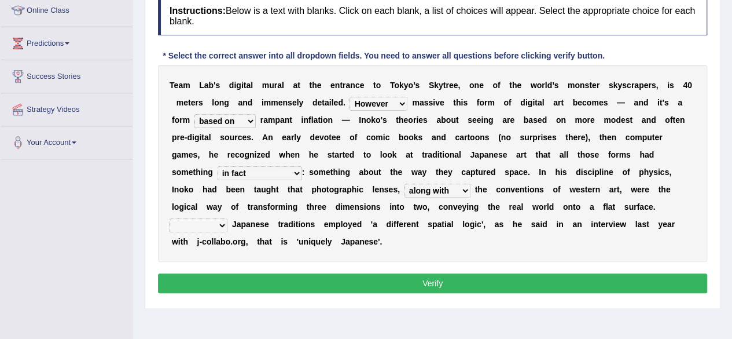
select select "Thus"
click at [170, 218] on select "Thus But So Therefore" at bounding box center [199, 225] width 58 height 14
click at [311, 280] on button "Verify" at bounding box center [432, 283] width 549 height 20
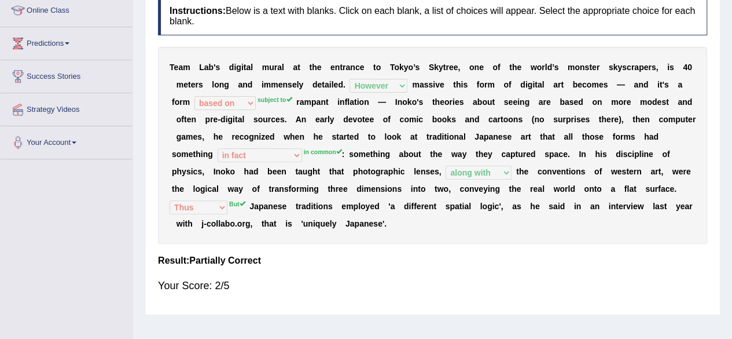
scroll to position [0, 0]
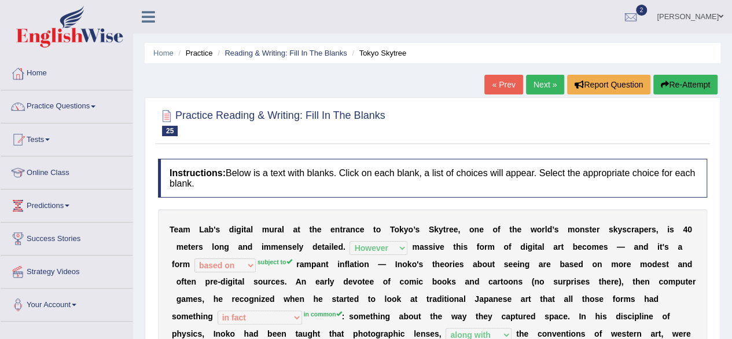
click at [550, 91] on link "Next »" at bounding box center [545, 85] width 38 height 20
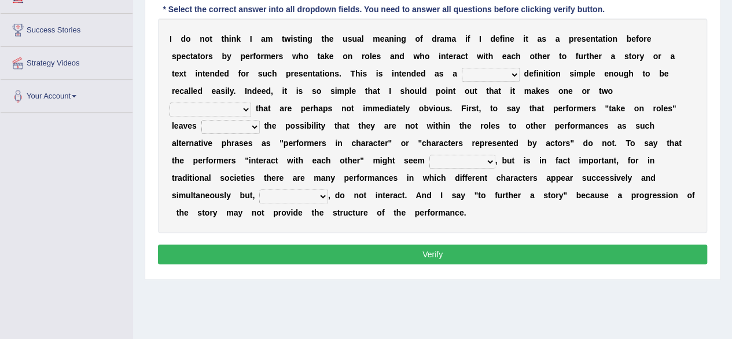
click at [504, 77] on select "handing working using applying" at bounding box center [491, 75] width 58 height 14
click at [462, 68] on select "handing working using applying" at bounding box center [491, 75] width 58 height 14
click at [498, 75] on select "handing working using applying" at bounding box center [491, 75] width 58 height 14
click at [462, 68] on select "handing working using applying" at bounding box center [491, 75] width 58 height 14
click at [500, 71] on select "handing working using applying" at bounding box center [491, 75] width 58 height 14
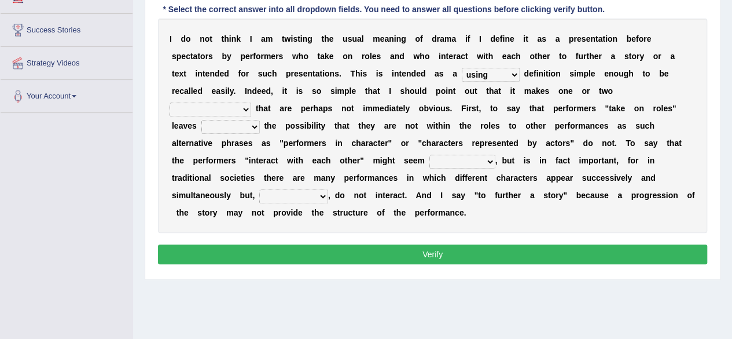
select select "working"
click at [462, 68] on select "handing working using applying" at bounding box center [491, 75] width 58 height 14
click at [234, 109] on select "implementations distributions distinctions comprehensions" at bounding box center [211, 109] width 82 height 14
click at [230, 100] on div "I d o n o t t h i n k I a m t w i s t i n g t h e u s u a l m e a n i n g o f d…" at bounding box center [432, 126] width 549 height 214
click at [244, 105] on select "implementations distributions distinctions comprehensions" at bounding box center [211, 109] width 82 height 14
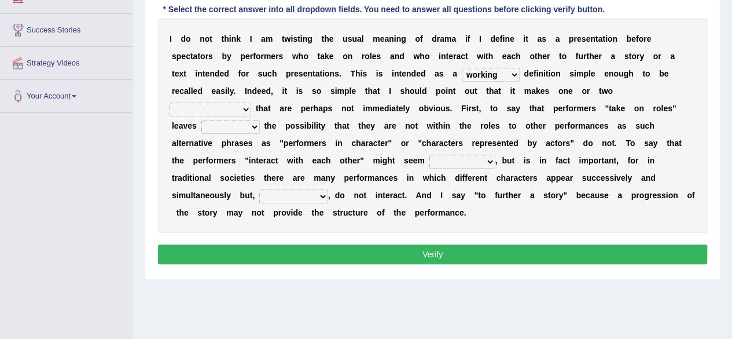
select select "comprehensions"
click at [170, 102] on select "implementations distributions distinctions comprehensions" at bounding box center [211, 109] width 82 height 14
click at [250, 124] on select "go covered undoubted open" at bounding box center [230, 127] width 58 height 14
select select "covered"
click at [201, 120] on select "go covered undoubted open" at bounding box center [230, 127] width 58 height 14
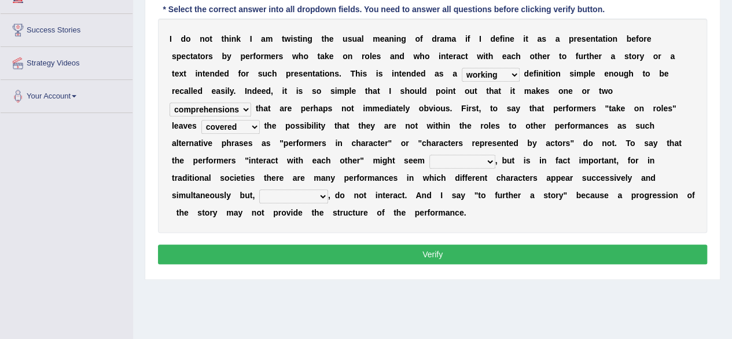
click at [491, 158] on select "uneven unnecessary unabated uncaring" at bounding box center [463, 162] width 66 height 14
select select "unnecessary"
click at [430, 155] on select "uneven unnecessary unabated uncaring" at bounding box center [463, 162] width 66 height 14
click at [308, 195] on select "accordingly timely nevertheless subsequently" at bounding box center [293, 196] width 69 height 14
click at [259, 189] on select "accordingly timely nevertheless subsequently" at bounding box center [293, 196] width 69 height 14
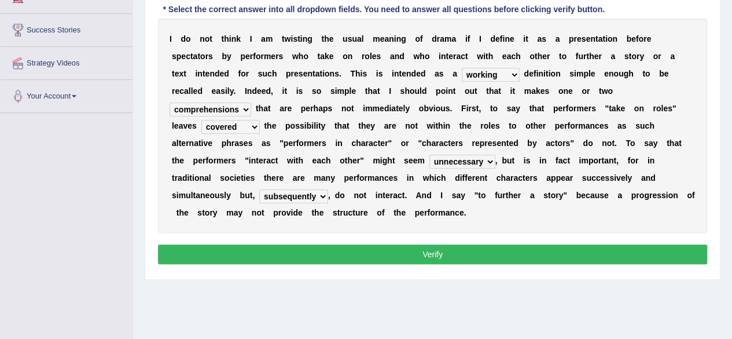
click at [315, 196] on select "accordingly timely nevertheless subsequently" at bounding box center [293, 196] width 69 height 14
select select "nevertheless"
click at [259, 189] on select "accordingly timely nevertheless subsequently" at bounding box center [293, 196] width 69 height 14
click at [349, 250] on button "Verify" at bounding box center [432, 254] width 549 height 20
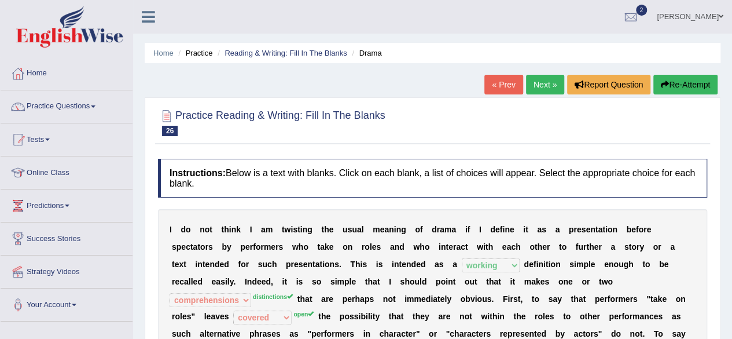
click at [547, 91] on link "Next »" at bounding box center [545, 85] width 38 height 20
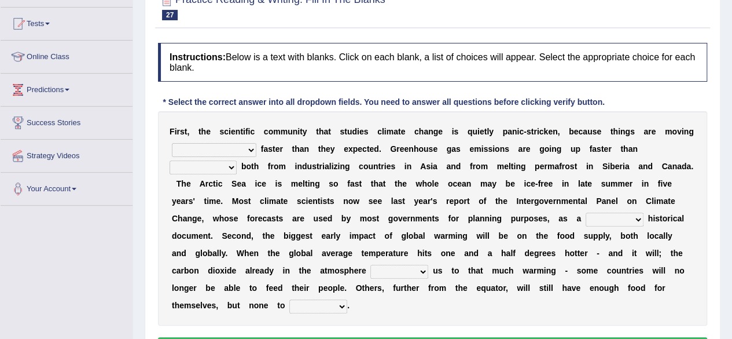
scroll to position [139, 0]
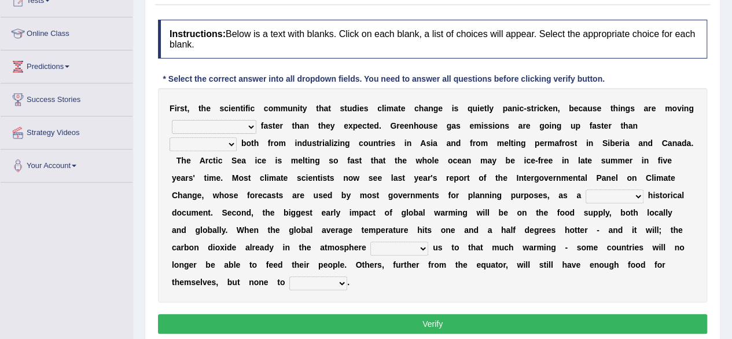
click at [225, 126] on select "few same [PERSON_NAME] most" at bounding box center [214, 127] width 85 height 14
select select "most"
click at [172, 120] on select "few same [PERSON_NAME] most" at bounding box center [214, 127] width 85 height 14
click at [237, 137] on select "anticipation predictability ptredicts predicted" at bounding box center [203, 144] width 67 height 14
select select "predicted"
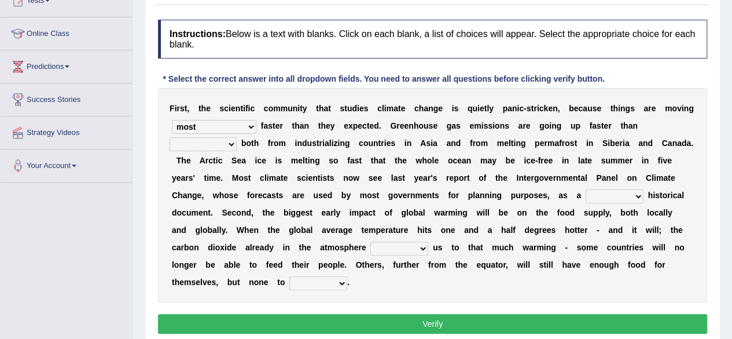
click at [237, 137] on select "anticipation predictability ptredicts predicted" at bounding box center [203, 144] width 67 height 14
click at [586, 194] on select "purely evenly firmly actively" at bounding box center [615, 196] width 58 height 14
select select "firmly"
click at [586, 189] on select "purely evenly firmly actively" at bounding box center [615, 196] width 58 height 14
click at [371, 252] on select "commits directs allows addresses" at bounding box center [400, 248] width 58 height 14
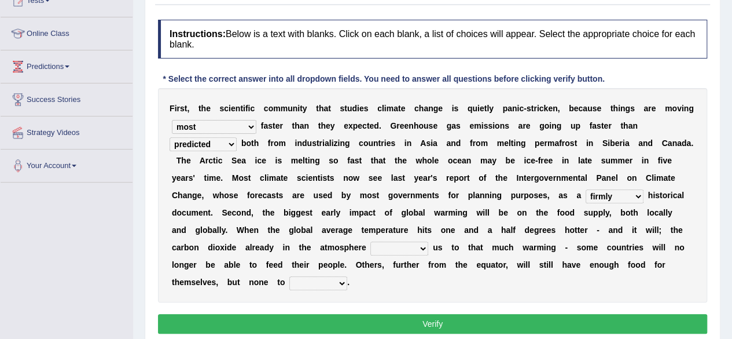
select select "allows"
click at [371, 241] on select "commits directs allows addresses" at bounding box center [400, 248] width 58 height 14
click at [289, 285] on select "spare apply dispense consume" at bounding box center [318, 283] width 58 height 14
click at [286, 287] on div "F i r s t , t h e s c i e n t i f i c c o m m u n i t y t h a t s t u d i e s c…" at bounding box center [432, 195] width 549 height 214
click at [289, 282] on select "spare apply dispense consume" at bounding box center [318, 283] width 58 height 14
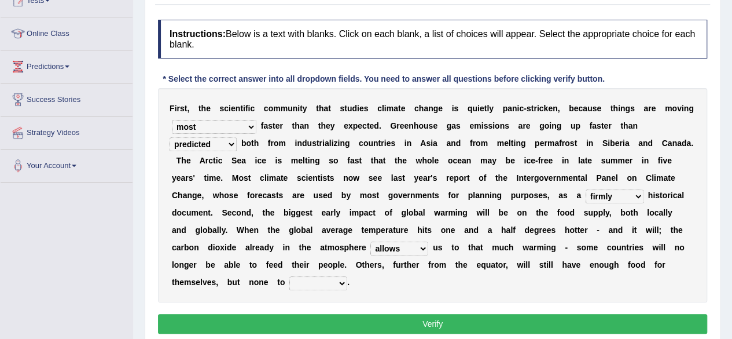
select select "consume"
click at [289, 276] on select "spare apply dispense consume" at bounding box center [318, 283] width 58 height 14
click at [329, 324] on button "Verify" at bounding box center [432, 324] width 549 height 20
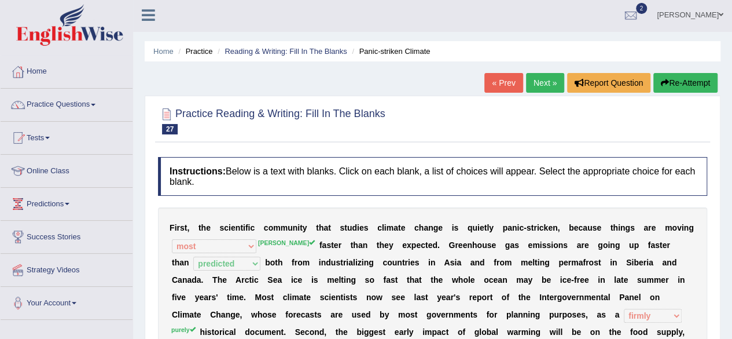
scroll to position [0, 0]
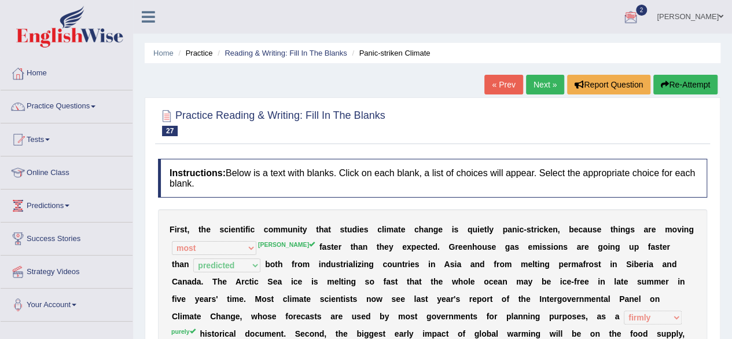
click at [548, 82] on link "Next »" at bounding box center [545, 85] width 38 height 20
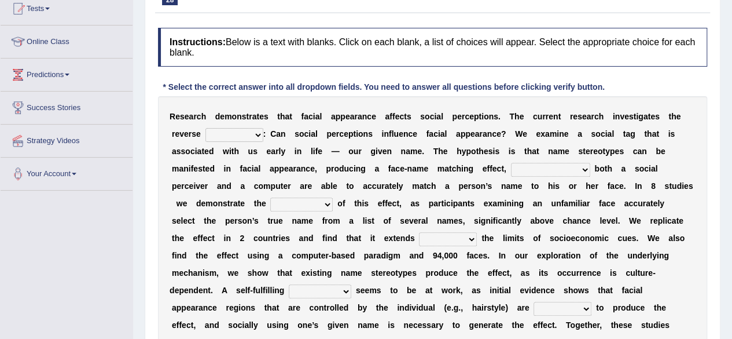
scroll to position [132, 0]
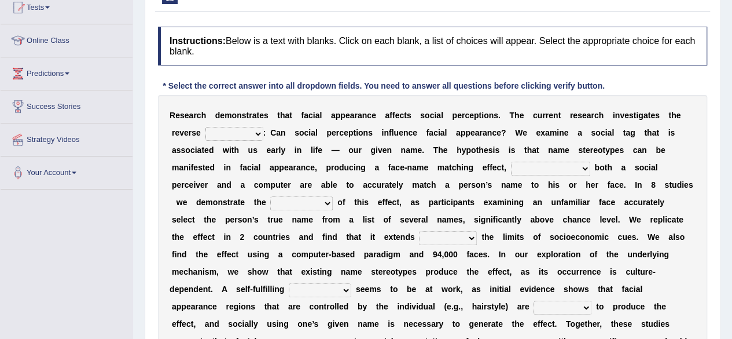
click at [252, 134] on select "link possiblity oddness polarity" at bounding box center [235, 134] width 58 height 14
select select "link"
click at [206, 127] on select "link possiblity oddness polarity" at bounding box center [235, 134] width 58 height 14
click at [552, 167] on select "notwithstanding ever whereby despite" at bounding box center [550, 169] width 79 height 14
select select "despite"
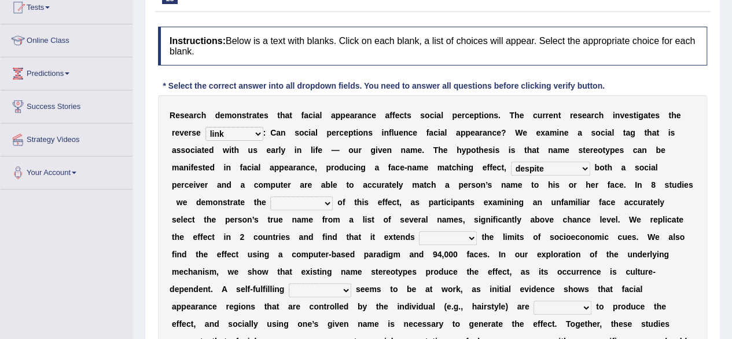
click at [511, 162] on select "notwithstanding ever whereby despite" at bounding box center [550, 169] width 79 height 14
click at [302, 200] on select "indolence evanescene existence transact" at bounding box center [301, 203] width 63 height 14
select select "indolence"
click at [270, 196] on select "indolence evanescene existence transact" at bounding box center [301, 203] width 63 height 14
click at [442, 234] on select "within into beyond by" at bounding box center [448, 238] width 58 height 14
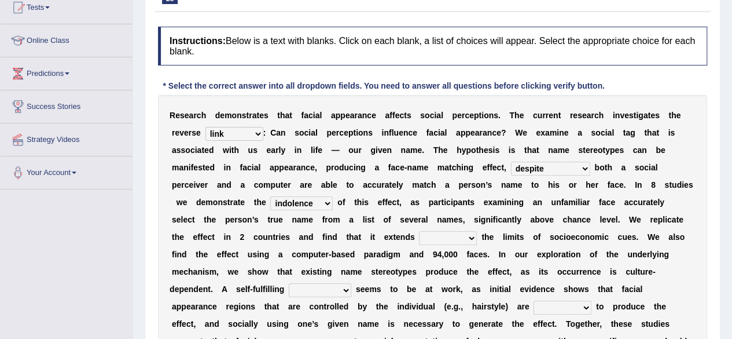
select select "beyond"
click at [419, 231] on select "within into beyond by" at bounding box center [448, 238] width 58 height 14
click at [340, 289] on select "prophecy observation preference stipulation" at bounding box center [320, 290] width 63 height 14
select select "observation"
click at [289, 283] on select "prophecy observation preference stipulation" at bounding box center [320, 290] width 63 height 14
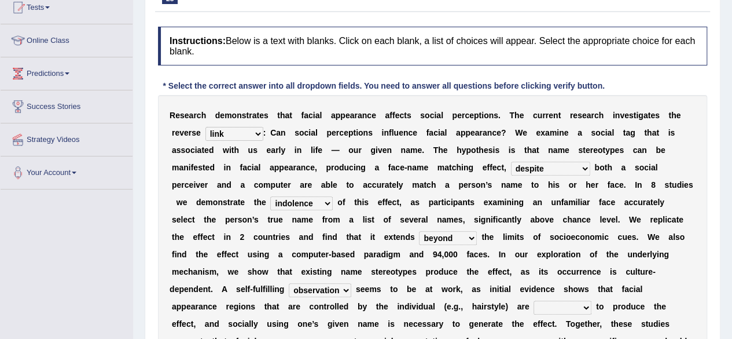
click at [534, 307] on select "sufficient proficient scant efficient" at bounding box center [563, 307] width 58 height 14
click at [534, 300] on select "sufficient proficient scant efficient" at bounding box center [563, 307] width 58 height 14
select select "sufficient"
click at [692, 255] on div "R e s e a r c h d e m o n s t r a t e s t h a t f a c i a l a p p e a r a n c e…" at bounding box center [432, 237] width 549 height 284
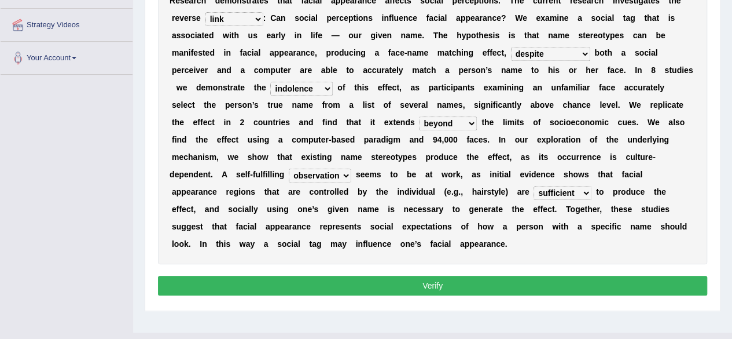
scroll to position [248, 0]
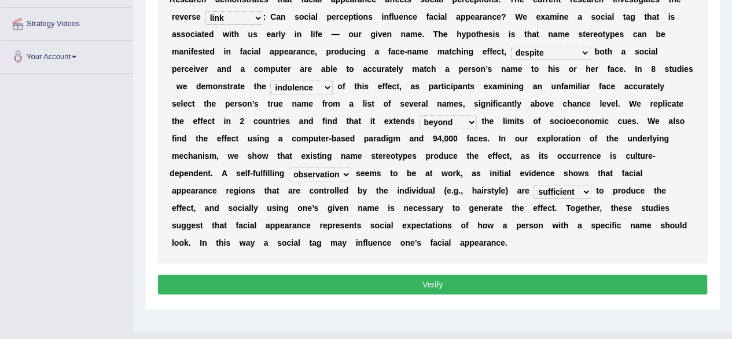
click at [483, 281] on button "Verify" at bounding box center [432, 284] width 549 height 20
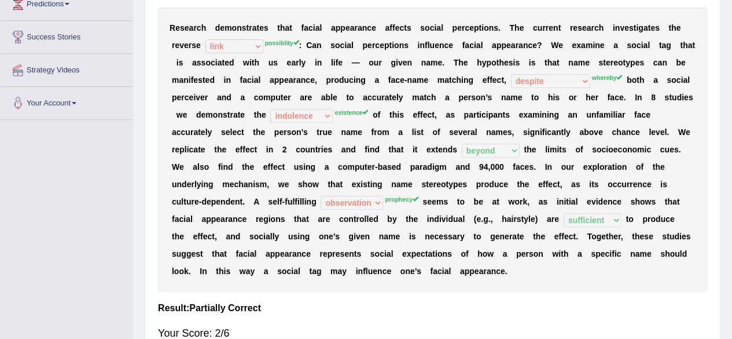
scroll to position [0, 0]
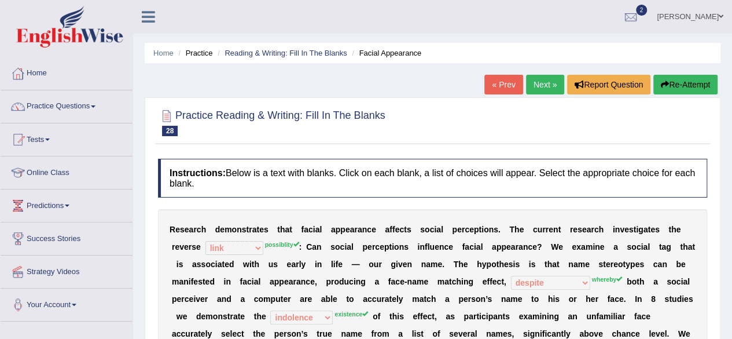
click at [535, 79] on link "Next »" at bounding box center [545, 85] width 38 height 20
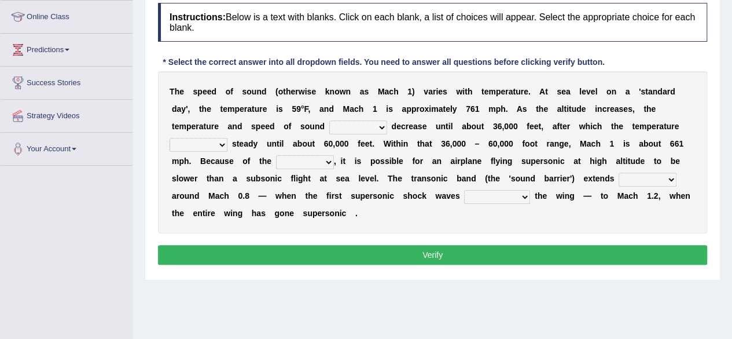
click at [376, 126] on select "not yet none both" at bounding box center [358, 127] width 58 height 14
select select "not"
click at [329, 120] on select "not yet none both" at bounding box center [358, 127] width 58 height 14
click at [223, 148] on select "opposes remains plots mutates" at bounding box center [199, 145] width 58 height 14
select select "remains"
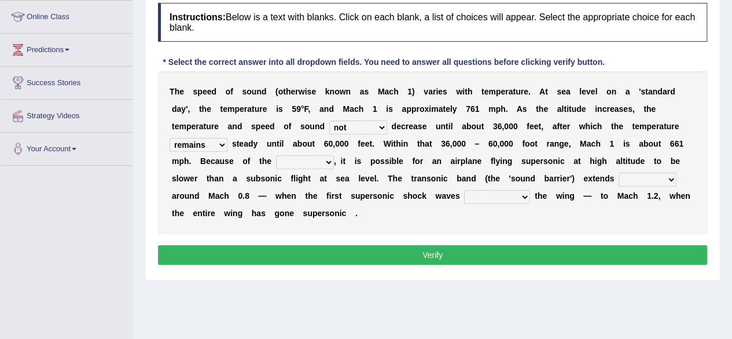
click at [170, 138] on select "opposes remains plots mutates" at bounding box center [199, 145] width 58 height 14
click at [321, 163] on select "veriety variation ventilation similarity" at bounding box center [305, 162] width 58 height 14
select select "variation"
click at [276, 155] on select "veriety variation ventilation similarity" at bounding box center [305, 162] width 58 height 14
click at [659, 178] on select "near from with in" at bounding box center [648, 180] width 58 height 14
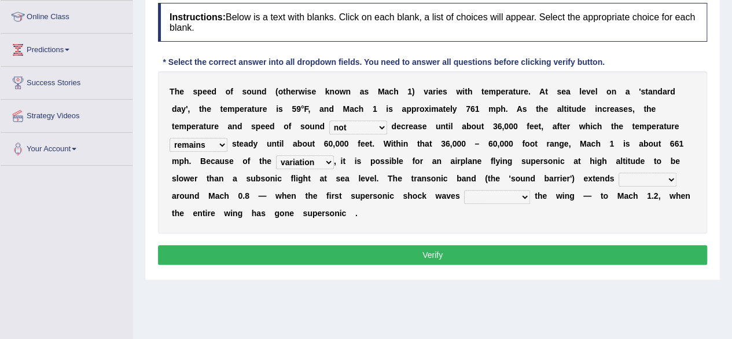
select select "from"
click at [619, 173] on select "near from with in" at bounding box center [648, 180] width 58 height 14
click at [518, 195] on select "diverge from form on add to prevent from" at bounding box center [497, 197] width 66 height 14
click at [464, 190] on select "diverge from form on add to prevent from" at bounding box center [497, 197] width 66 height 14
click at [508, 199] on select "diverge from form on add to prevent from" at bounding box center [497, 197] width 66 height 14
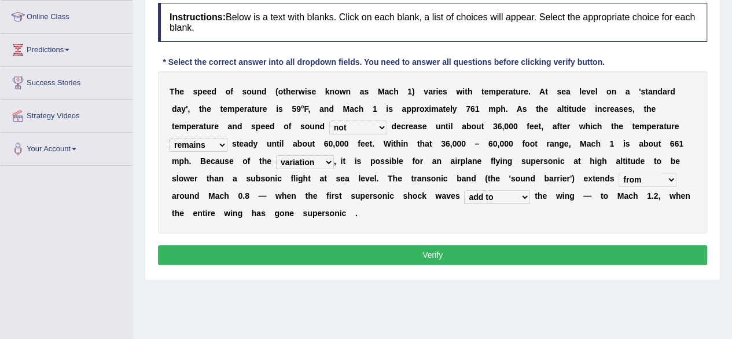
select select "diverge from"
click at [464, 190] on select "diverge from form on add to prevent from" at bounding box center [497, 197] width 66 height 14
click at [461, 253] on button "Verify" at bounding box center [432, 255] width 549 height 20
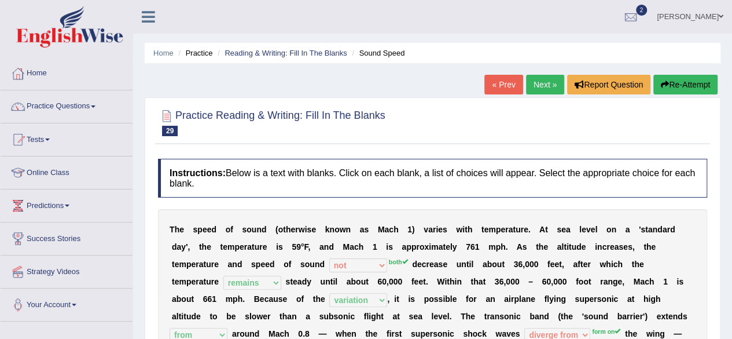
click at [542, 80] on link "Next »" at bounding box center [545, 85] width 38 height 20
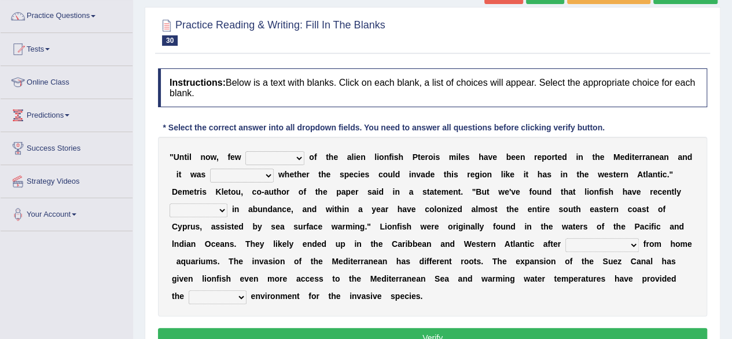
click at [289, 160] on select "collections sights views sightings" at bounding box center [274, 158] width 59 height 14
select select "collections"
click at [245, 151] on select "collections sights views sightings" at bounding box center [274, 158] width 59 height 14
click at [293, 159] on select "collections sights views sightings" at bounding box center [274, 158] width 59 height 14
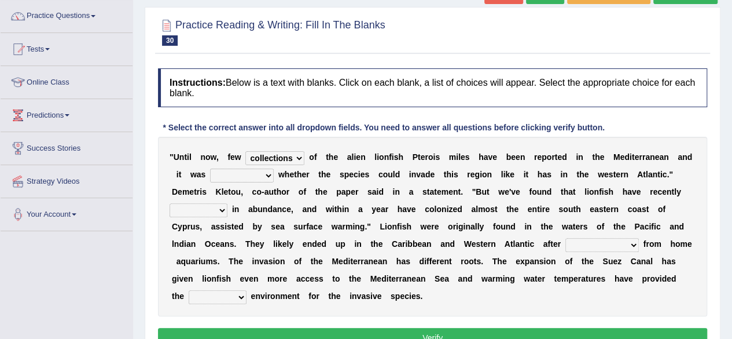
click at [248, 175] on select "somehow although that quesionable" at bounding box center [242, 175] width 64 height 14
click at [210, 168] on select "somehow although that quesionable" at bounding box center [242, 175] width 64 height 14
click at [262, 178] on select "somehow although that quesionable" at bounding box center [242, 175] width 64 height 14
click at [210, 168] on select "somehow although that quesionable" at bounding box center [242, 175] width 64 height 14
click at [254, 177] on select "somehow although that quesionable" at bounding box center [242, 175] width 64 height 14
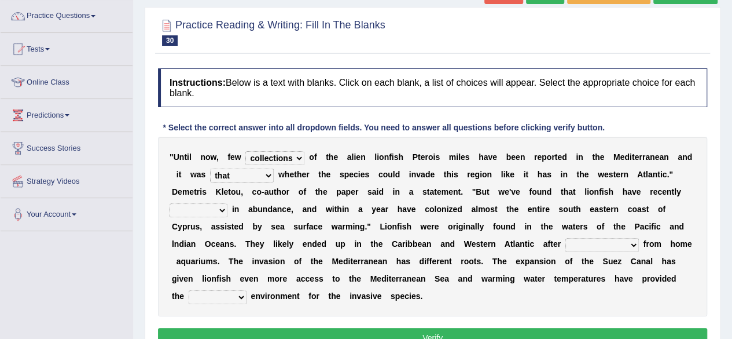
select select "quesionable"
click at [210, 168] on select "somehow although that quesionable" at bounding box center [242, 175] width 64 height 14
click at [222, 210] on select "shown flatted stabled increased" at bounding box center [199, 210] width 58 height 14
select select "shown"
click at [170, 203] on select "shown flatted stabled increased" at bounding box center [199, 210] width 58 height 14
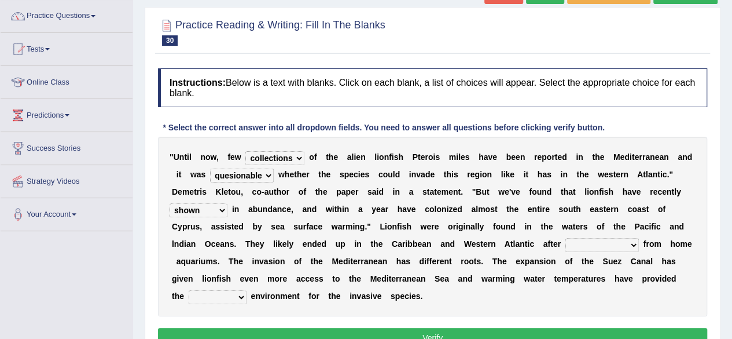
click at [618, 247] on select "release being released released releasing" at bounding box center [603, 245] width 74 height 14
select select "released"
click at [566, 238] on select "release being released released releasing" at bounding box center [603, 245] width 74 height 14
click at [236, 296] on select "whole overall partial perfect" at bounding box center [218, 297] width 58 height 14
select select "whole"
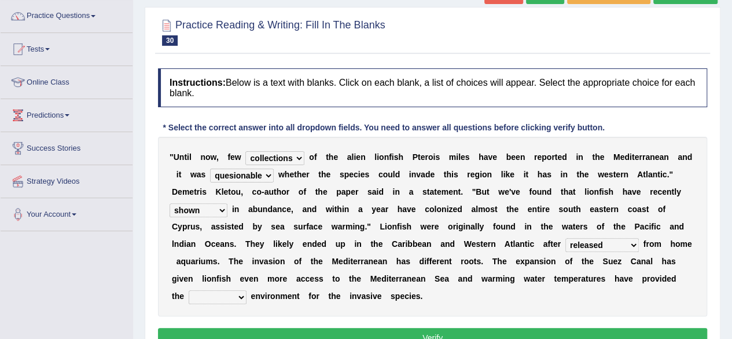
click at [189, 290] on select "whole overall partial perfect" at bounding box center [218, 297] width 58 height 14
click at [387, 333] on button "Verify" at bounding box center [432, 338] width 549 height 20
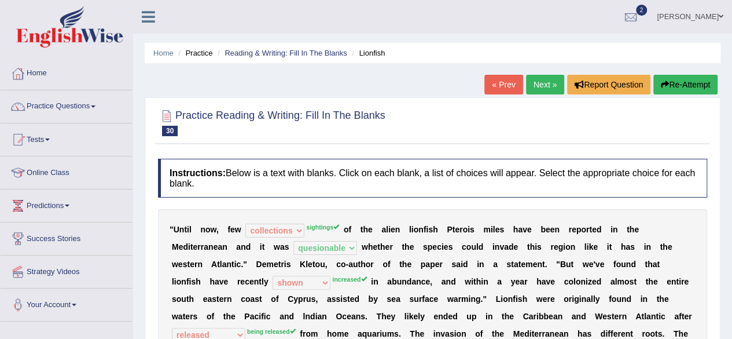
click at [544, 87] on link "Next »" at bounding box center [545, 85] width 38 height 20
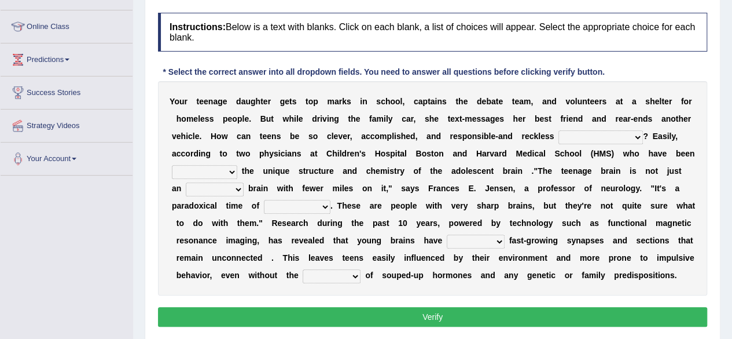
scroll to position [162, 0]
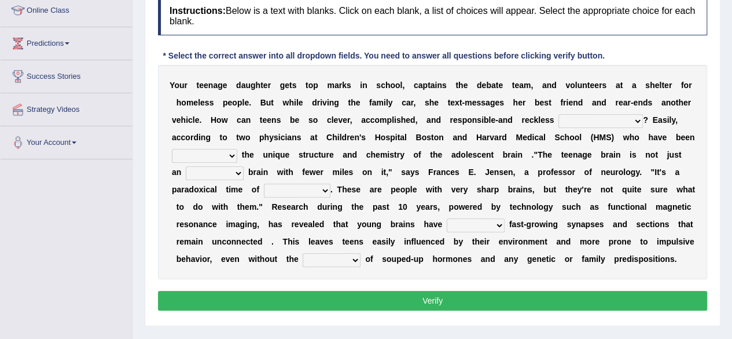
click at [625, 115] on select "for the time being at the same time as ever ingood time" at bounding box center [601, 121] width 85 height 14
select select "ingood time"
click at [559, 114] on select "for the time being at the same time as ever ingood time" at bounding box center [601, 121] width 85 height 14
click at [629, 122] on select "for the time being at the same time as ever ingood time" at bounding box center [601, 121] width 85 height 14
click at [218, 157] on select "explaining exploring exposing enumerating" at bounding box center [204, 156] width 65 height 14
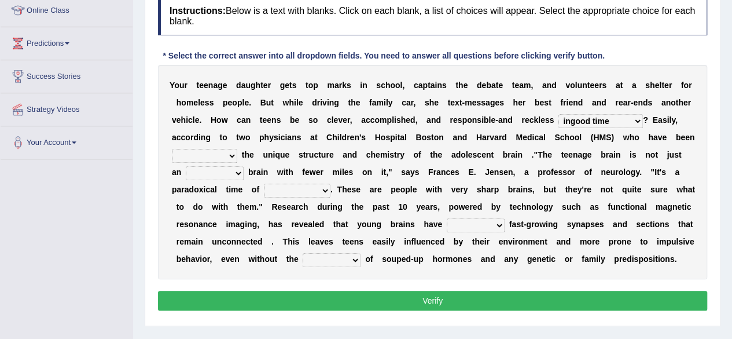
select select "explaining"
click at [172, 149] on select "explaining exploring exposing enumerating" at bounding box center [204, 156] width 65 height 14
click at [225, 173] on select "ample adult adulthood abundant" at bounding box center [215, 173] width 58 height 14
select select "adult"
click at [186, 166] on select "ample adult adulthood abundant" at bounding box center [215, 173] width 58 height 14
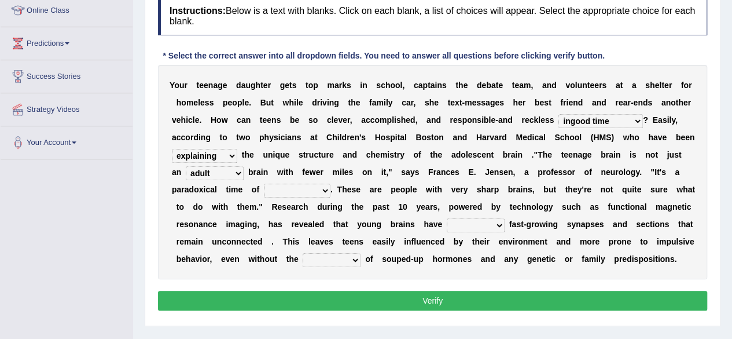
click at [315, 186] on select "enrichment development adornment adoration" at bounding box center [297, 191] width 67 height 14
select select "development"
click at [264, 184] on select "enrichment development adornment adoration" at bounding box center [297, 191] width 67 height 14
click at [474, 223] on select "both either whole few" at bounding box center [476, 225] width 58 height 14
select select "both"
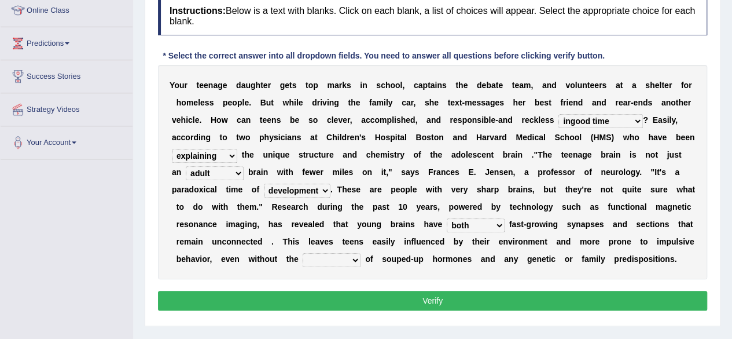
click at [447, 218] on select "both either whole few" at bounding box center [476, 225] width 58 height 14
click at [350, 263] on select "impact impress impair impose" at bounding box center [332, 260] width 58 height 14
select select "impair"
click at [303, 253] on select "impact impress impair impose" at bounding box center [332, 260] width 58 height 14
drag, startPoint x: 379, startPoint y: 311, endPoint x: 387, endPoint y: 299, distance: 14.5
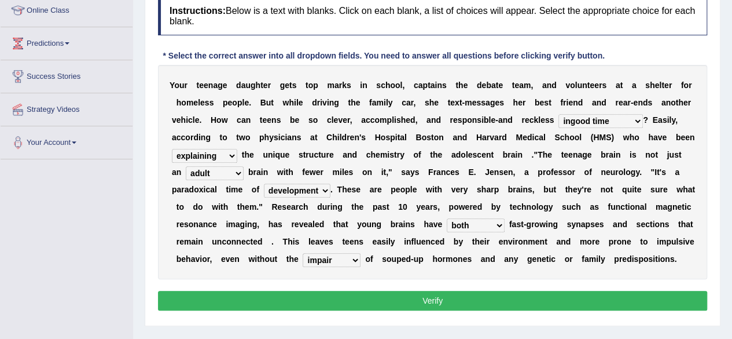
click at [387, 299] on div "Instructions: Below is a text with blanks. Click on each blank, a list of choic…" at bounding box center [432, 155] width 555 height 329
click at [387, 299] on button "Verify" at bounding box center [432, 301] width 549 height 20
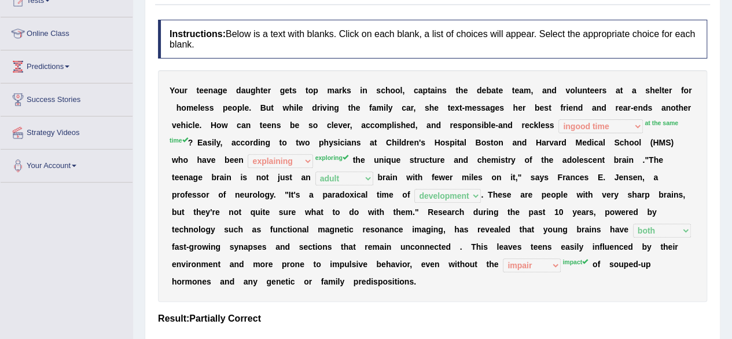
scroll to position [0, 0]
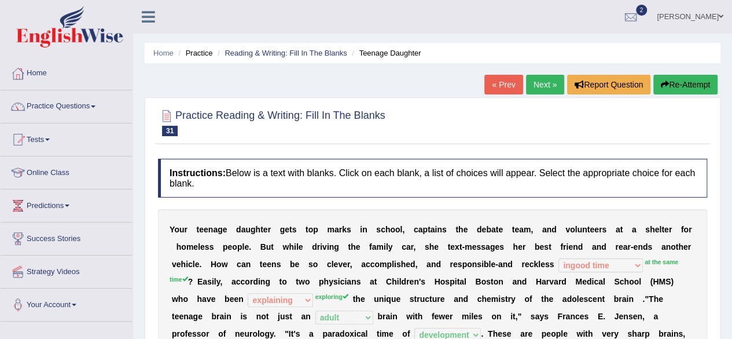
click at [544, 86] on link "Next »" at bounding box center [545, 85] width 38 height 20
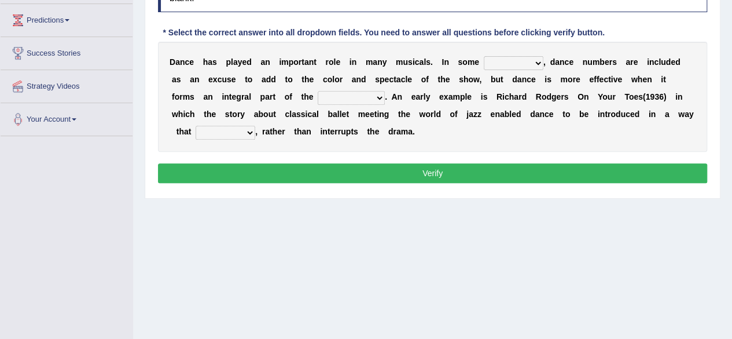
click at [526, 66] on select "dimentions cases brief extent" at bounding box center [514, 63] width 60 height 14
select select "cases"
click at [484, 56] on select "dimentions cases brief extent" at bounding box center [514, 63] width 60 height 14
click at [359, 96] on select "prowess plot phenomenon round about" at bounding box center [351, 98] width 67 height 14
select select "phenomenon"
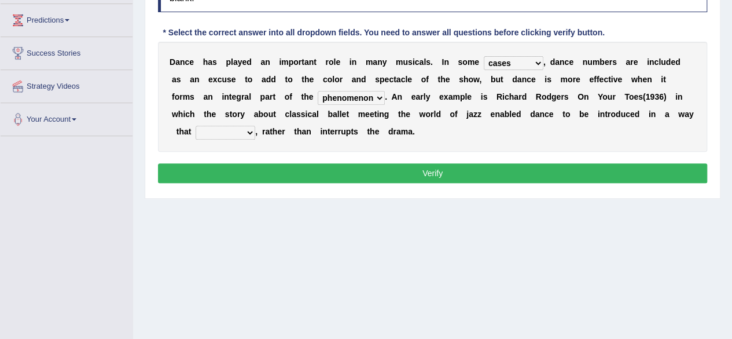
click at [318, 91] on select "prowess plot phenomenon round about" at bounding box center [351, 98] width 67 height 14
click at [232, 133] on select "crumples enhances encumbers levels" at bounding box center [226, 133] width 60 height 14
select select "levels"
click at [196, 126] on select "crumples enhances encumbers levels" at bounding box center [226, 133] width 60 height 14
click at [313, 166] on button "Verify" at bounding box center [432, 173] width 549 height 20
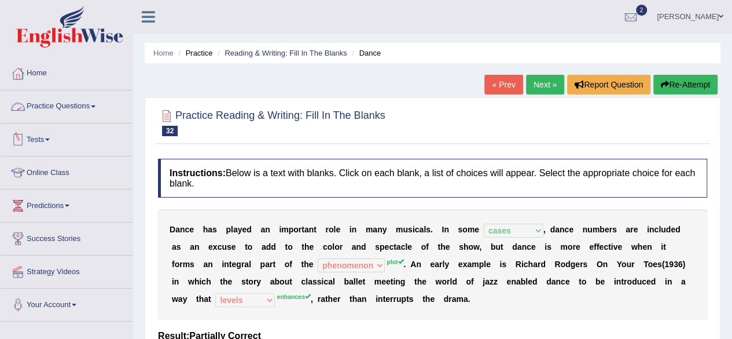
click at [91, 115] on link "Practice Questions" at bounding box center [67, 104] width 132 height 29
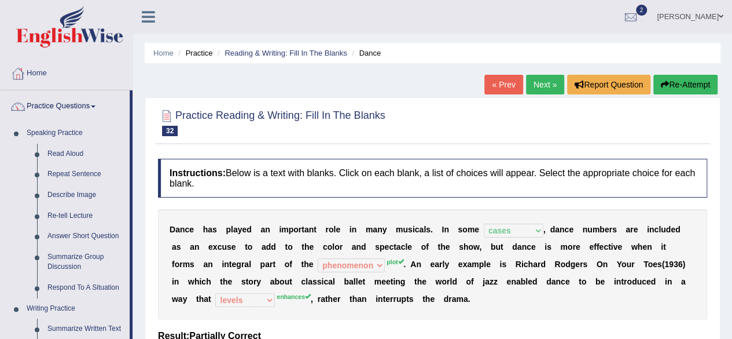
click at [138, 163] on div "Home Practice Reading & Writing: Fill In The Blanks Dance « Prev Next » Report …" at bounding box center [432, 289] width 599 height 579
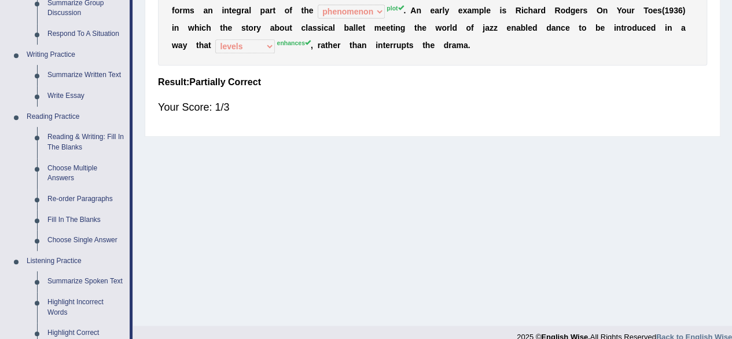
scroll to position [255, 0]
click at [75, 221] on link "Fill In The Blanks" at bounding box center [85, 218] width 87 height 21
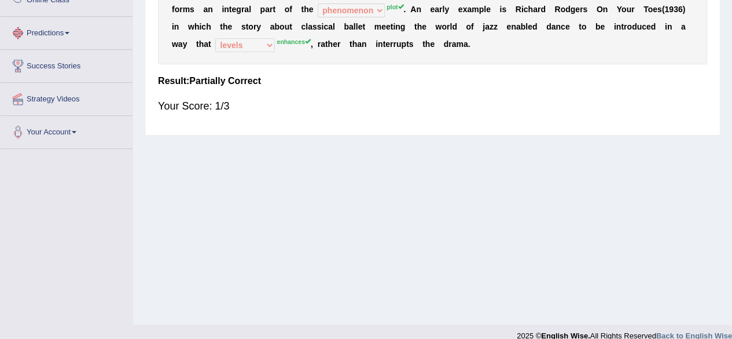
scroll to position [269, 0]
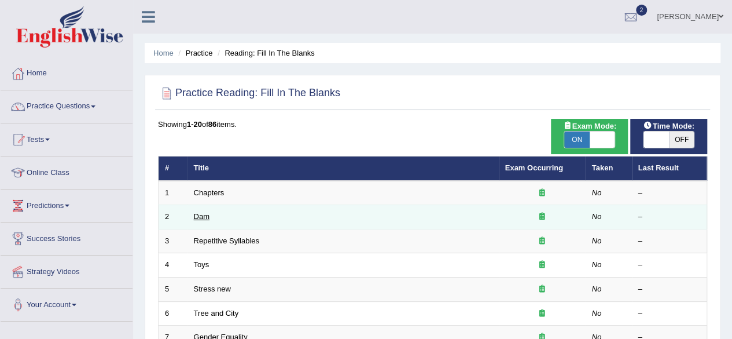
click at [203, 218] on link "Dam" at bounding box center [202, 216] width 16 height 9
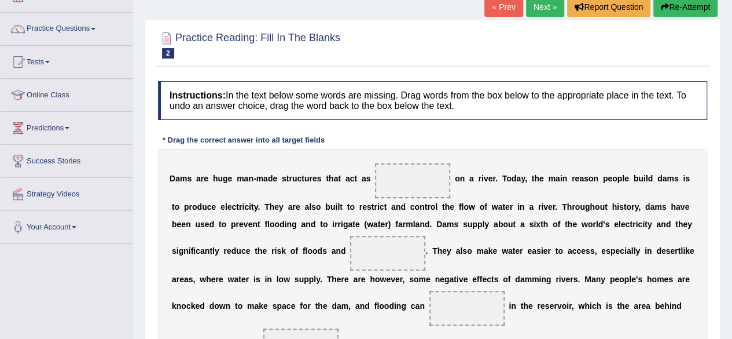
scroll to position [189, 0]
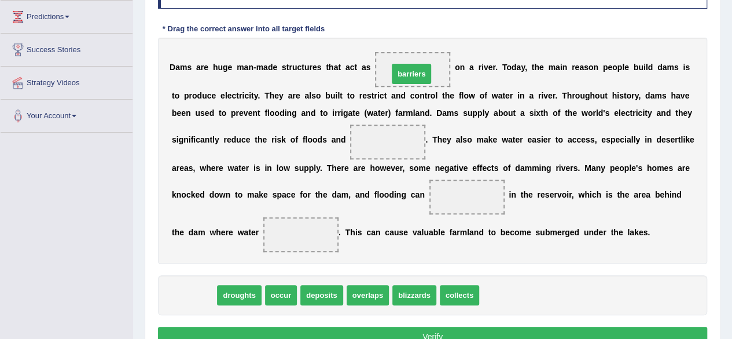
drag, startPoint x: 192, startPoint y: 297, endPoint x: 410, endPoint y: 76, distance: 309.9
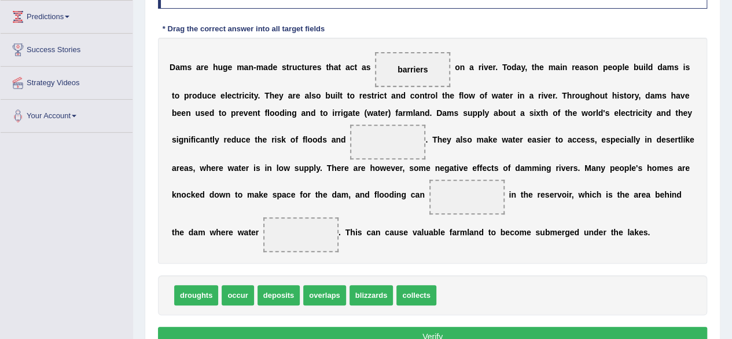
drag, startPoint x: 416, startPoint y: 76, endPoint x: 390, endPoint y: 153, distance: 80.7
click at [390, 153] on div "D a m s a r e h u g e m a n - m a d e s t r u c t u r e s t h a t a c t a s bar…" at bounding box center [432, 151] width 549 height 226
drag, startPoint x: 411, startPoint y: 75, endPoint x: 391, endPoint y: 153, distance: 81.3
click at [391, 153] on div "D a m s a r e h u g e m a n - m a d e s t r u c t u r e s t h a t a c t a s bar…" at bounding box center [432, 151] width 549 height 226
drag, startPoint x: 412, startPoint y: 65, endPoint x: 393, endPoint y: 135, distance: 72.8
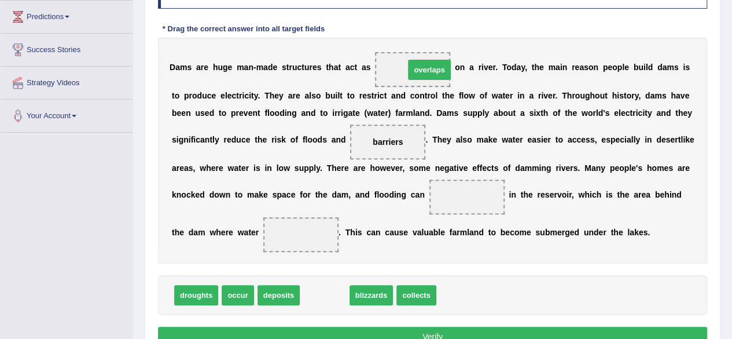
drag, startPoint x: 335, startPoint y: 295, endPoint x: 438, endPoint y: 70, distance: 247.2
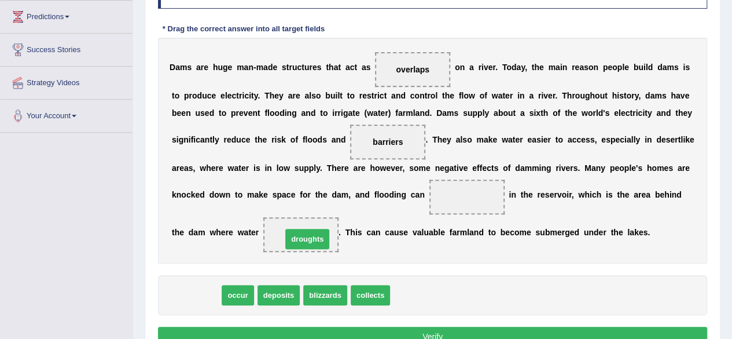
drag, startPoint x: 189, startPoint y: 291, endPoint x: 300, endPoint y: 234, distance: 124.5
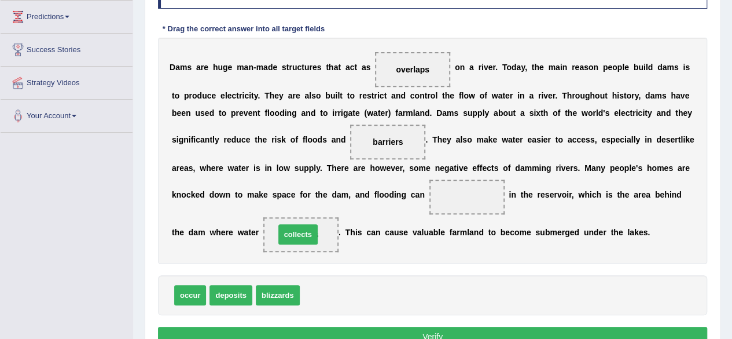
drag, startPoint x: 330, startPoint y: 294, endPoint x: 306, endPoint y: 234, distance: 63.9
drag, startPoint x: 320, startPoint y: 295, endPoint x: 473, endPoint y: 203, distance: 178.7
click at [403, 331] on button "Verify" at bounding box center [432, 337] width 549 height 20
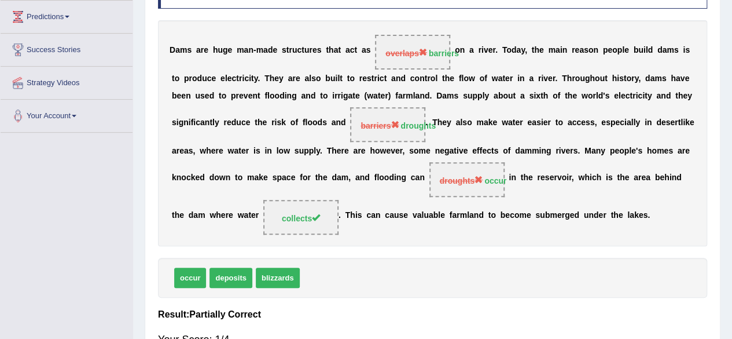
scroll to position [0, 0]
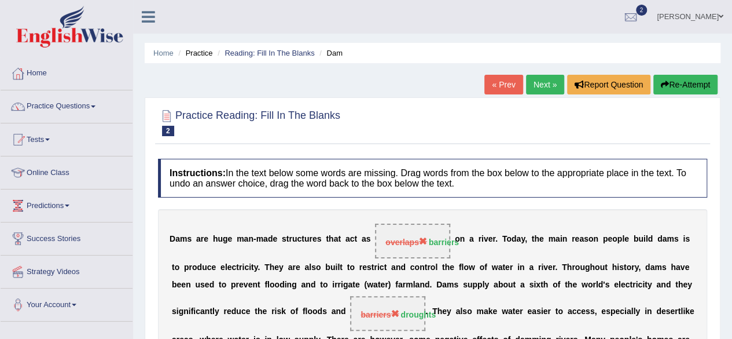
click at [545, 80] on link "Next »" at bounding box center [545, 85] width 38 height 20
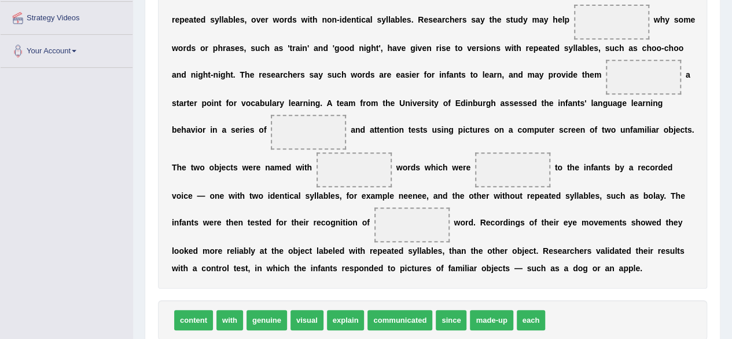
scroll to position [255, 0]
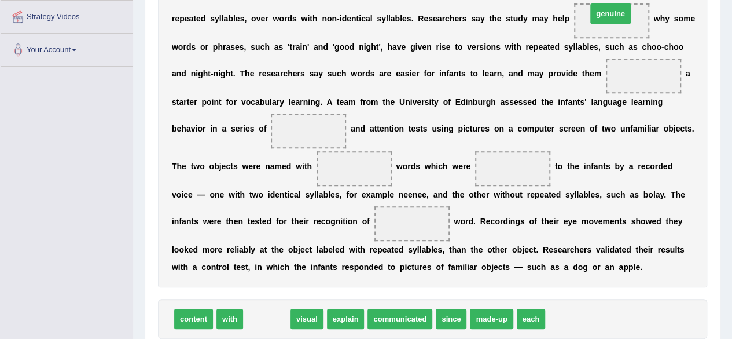
drag, startPoint x: 267, startPoint y: 323, endPoint x: 613, endPoint y: 19, distance: 460.7
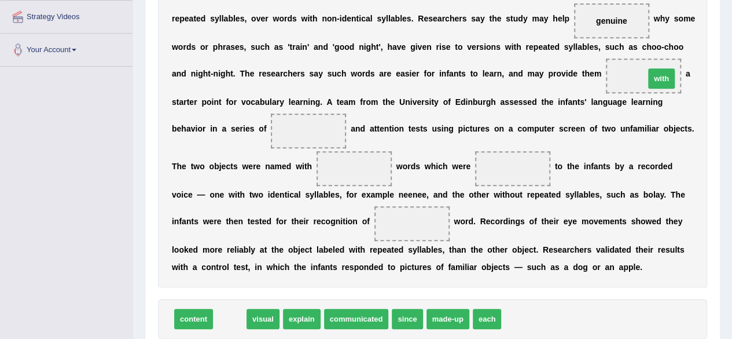
drag, startPoint x: 250, startPoint y: 309, endPoint x: 661, endPoint y: 77, distance: 471.8
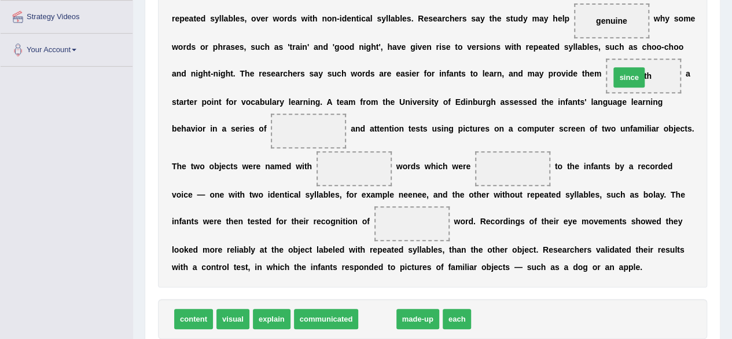
drag, startPoint x: 384, startPoint y: 317, endPoint x: 636, endPoint y: 79, distance: 346.5
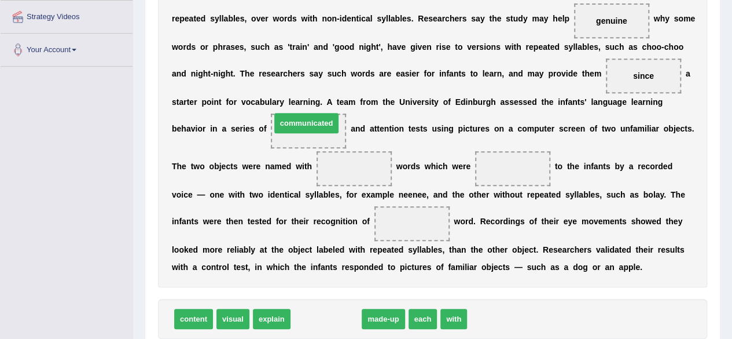
drag, startPoint x: 340, startPoint y: 325, endPoint x: 320, endPoint y: 129, distance: 196.7
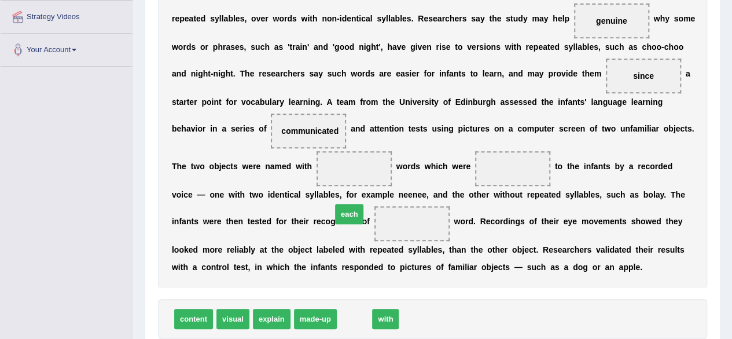
drag, startPoint x: 351, startPoint y: 318, endPoint x: 351, endPoint y: 195, distance: 123.3
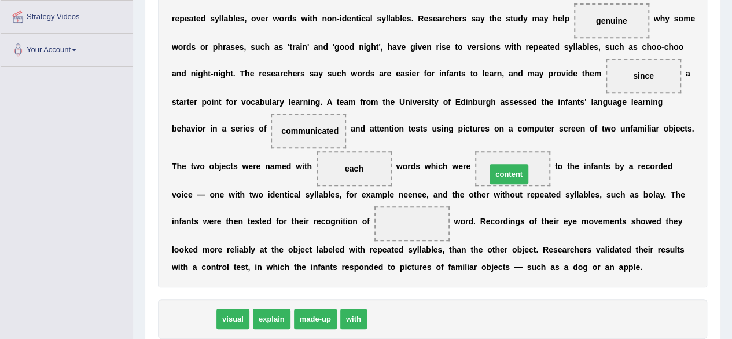
drag, startPoint x: 190, startPoint y: 320, endPoint x: 506, endPoint y: 175, distance: 347.2
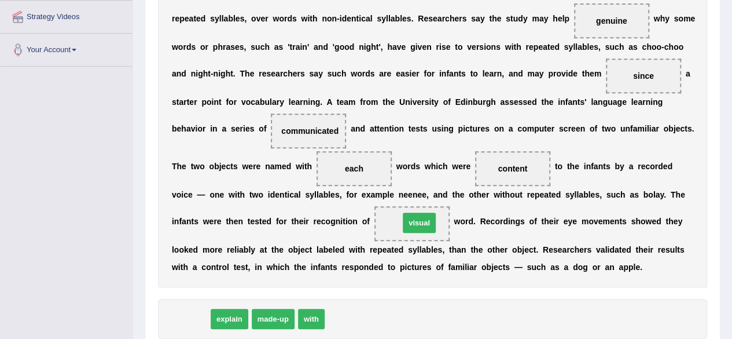
drag, startPoint x: 195, startPoint y: 320, endPoint x: 423, endPoint y: 225, distance: 247.8
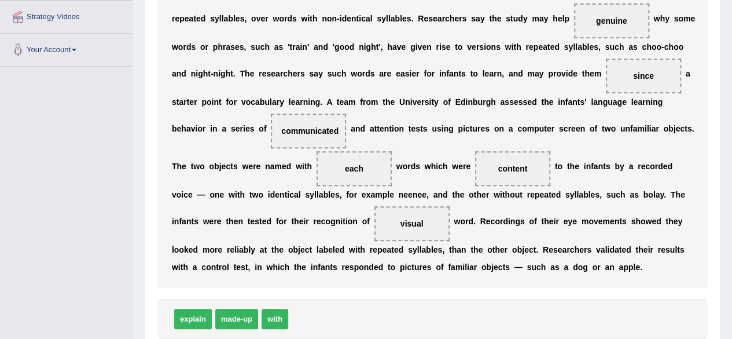
click at [343, 302] on div "explain made-up with" at bounding box center [432, 319] width 549 height 40
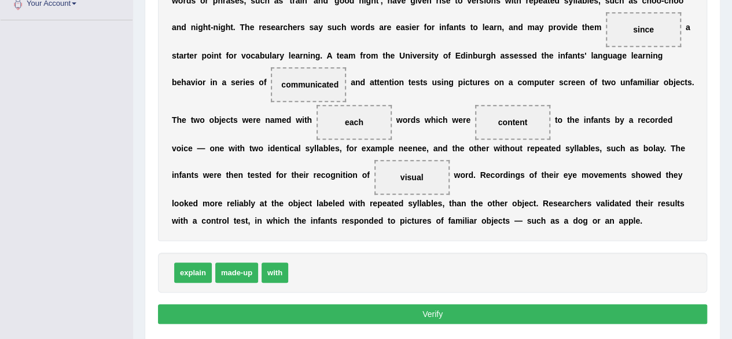
click at [351, 309] on button "Verify" at bounding box center [432, 314] width 549 height 20
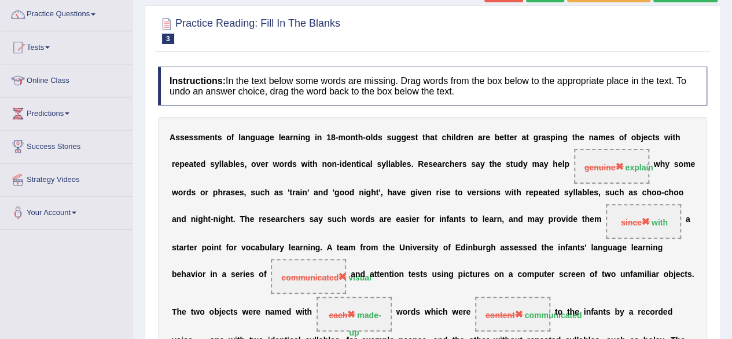
scroll to position [69, 0]
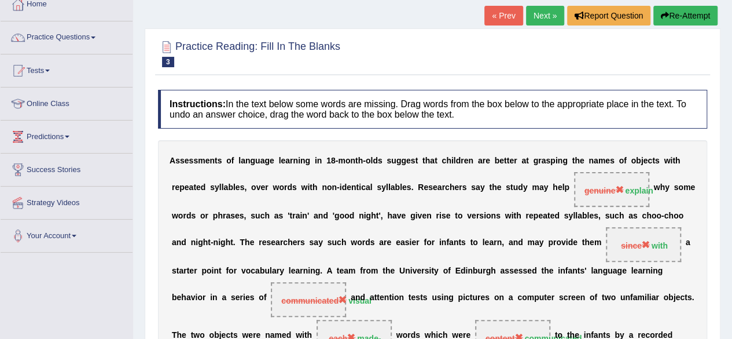
click at [547, 18] on link "Next »" at bounding box center [545, 16] width 38 height 20
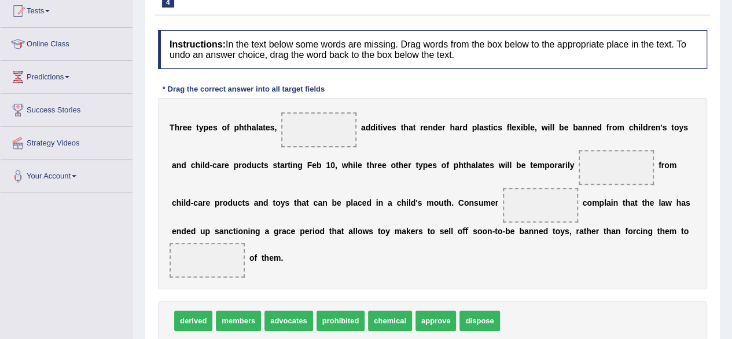
scroll to position [154, 0]
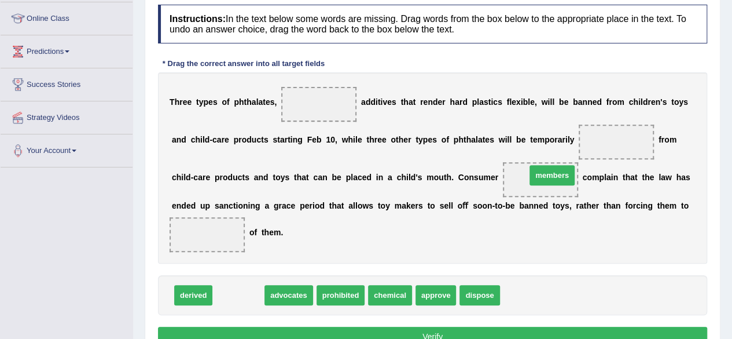
drag, startPoint x: 231, startPoint y: 296, endPoint x: 544, endPoint y: 175, distance: 335.6
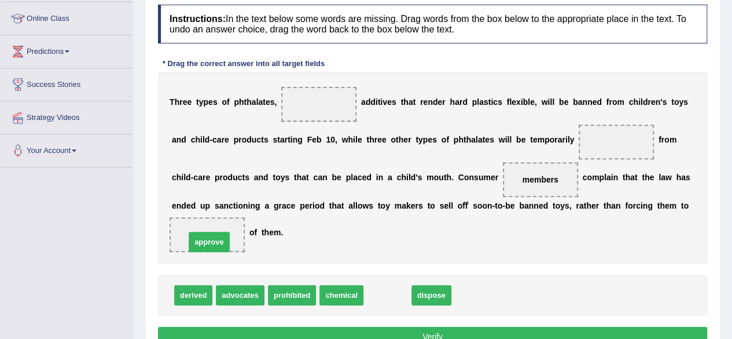
drag, startPoint x: 398, startPoint y: 294, endPoint x: 218, endPoint y: 241, distance: 188.2
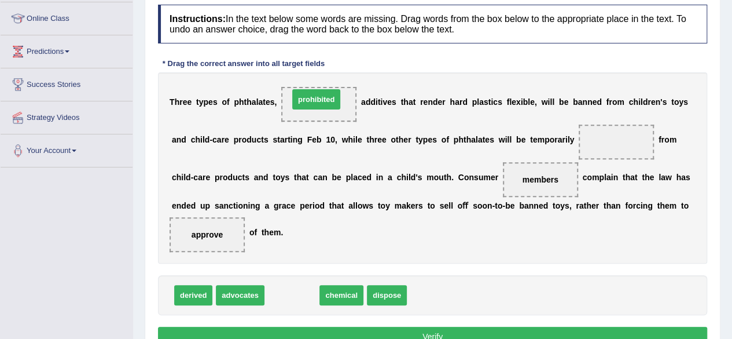
drag, startPoint x: 300, startPoint y: 294, endPoint x: 324, endPoint y: 105, distance: 190.3
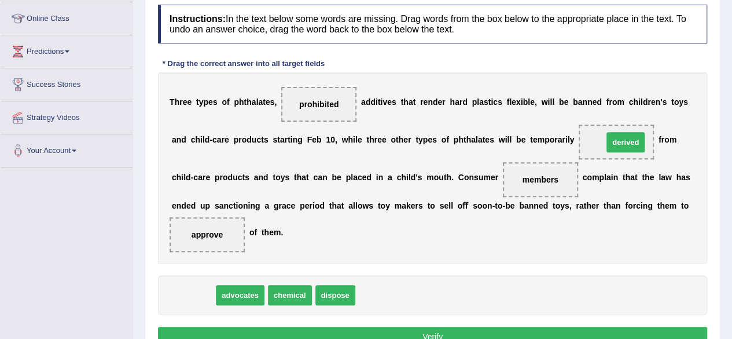
drag, startPoint x: 190, startPoint y: 291, endPoint x: 623, endPoint y: 138, distance: 458.7
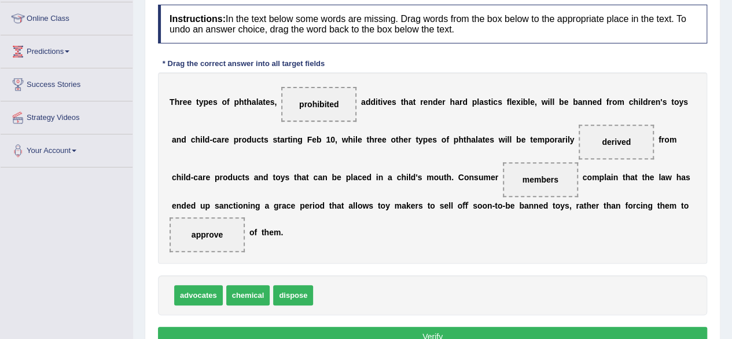
click at [360, 329] on button "Verify" at bounding box center [432, 337] width 549 height 20
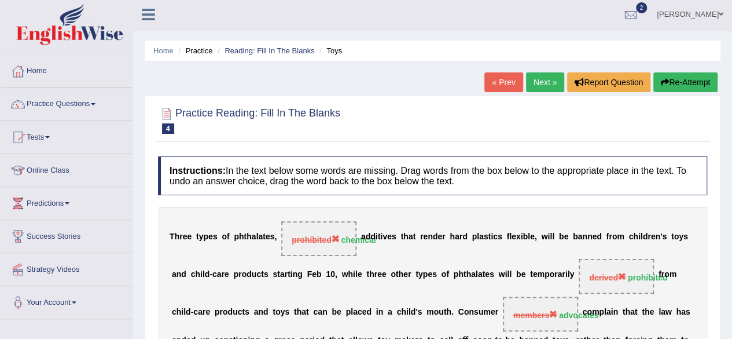
scroll to position [0, 0]
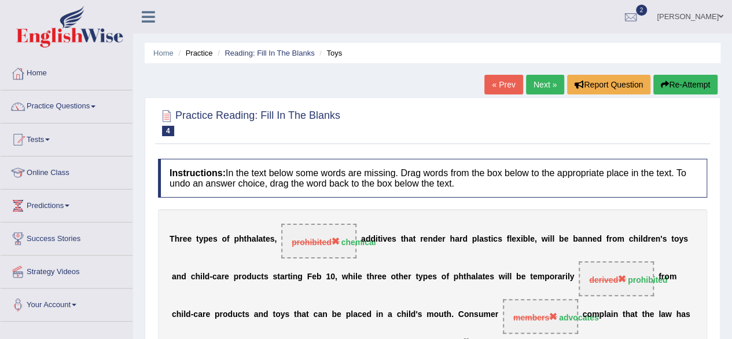
click at [537, 91] on link "Next »" at bounding box center [545, 85] width 38 height 20
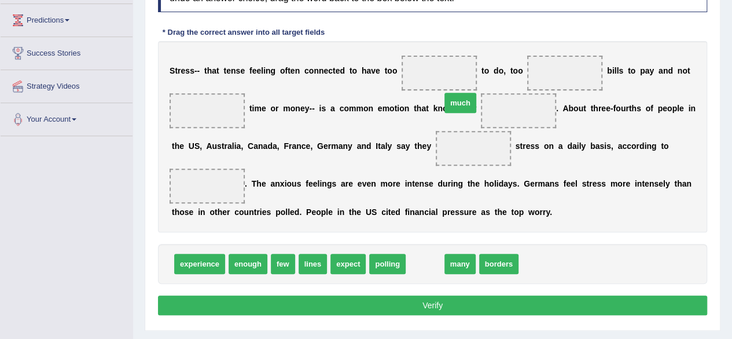
drag, startPoint x: 419, startPoint y: 268, endPoint x: 441, endPoint y: 85, distance: 184.3
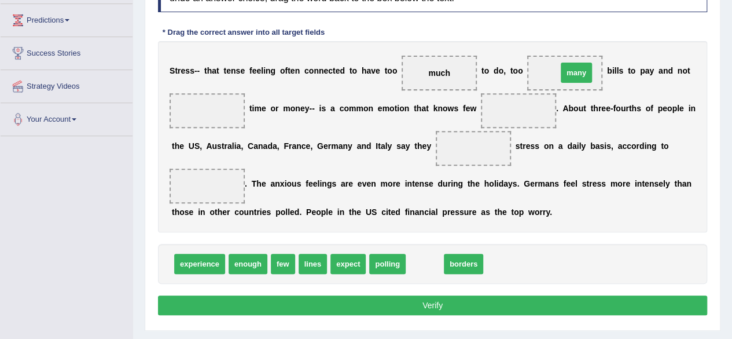
drag, startPoint x: 427, startPoint y: 262, endPoint x: 579, endPoint y: 71, distance: 244.0
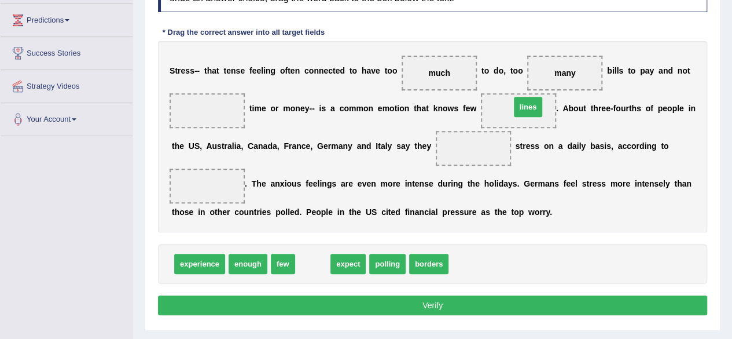
drag, startPoint x: 318, startPoint y: 262, endPoint x: 533, endPoint y: 107, distance: 265.5
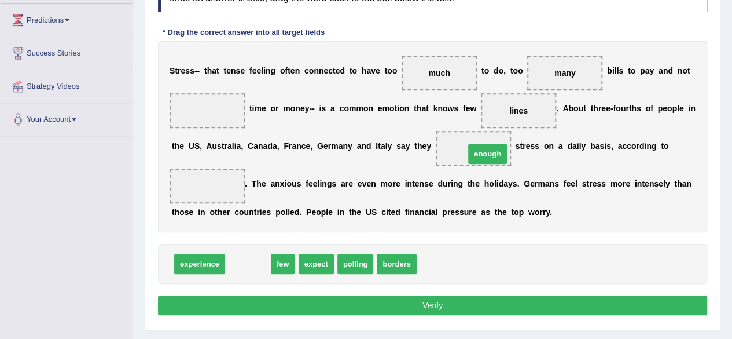
drag, startPoint x: 242, startPoint y: 265, endPoint x: 482, endPoint y: 155, distance: 263.7
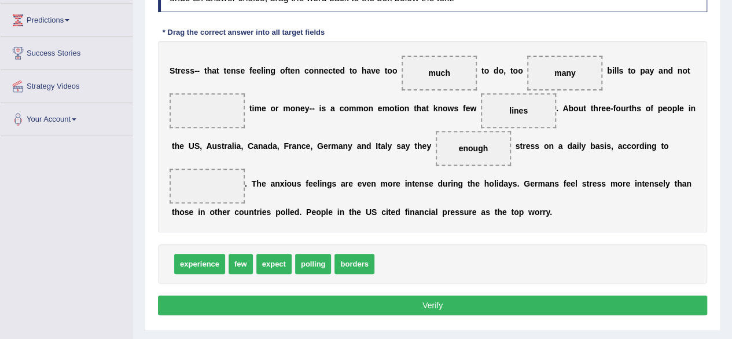
click at [482, 155] on span "enough" at bounding box center [473, 148] width 75 height 35
drag, startPoint x: 210, startPoint y: 250, endPoint x: 212, endPoint y: 179, distance: 71.3
click at [212, 179] on div "Instructions: In the text below some words are missing. Drag words from the box…" at bounding box center [432, 146] width 555 height 357
drag, startPoint x: 185, startPoint y: 267, endPoint x: 191, endPoint y: 184, distance: 83.6
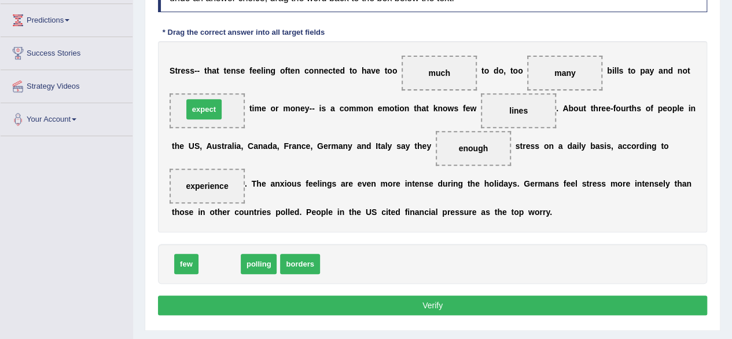
drag, startPoint x: 222, startPoint y: 256, endPoint x: 206, endPoint y: 105, distance: 152.5
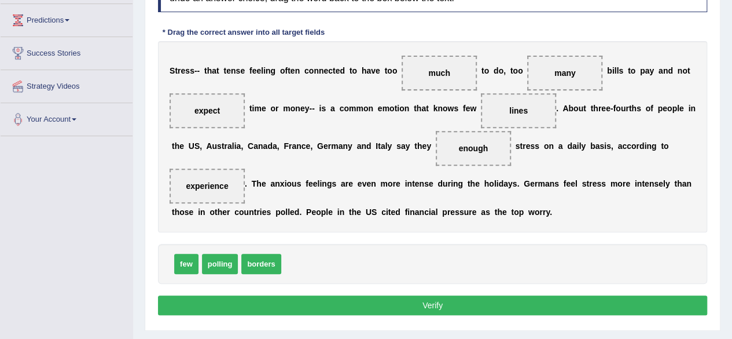
click at [433, 300] on button "Verify" at bounding box center [432, 305] width 549 height 20
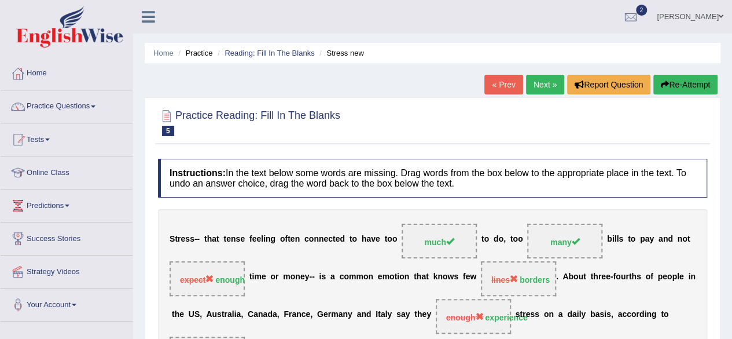
click at [536, 94] on div "« Prev Next » Report Question Re-Attempt" at bounding box center [603, 86] width 236 height 23
click at [538, 92] on link "Next »" at bounding box center [545, 85] width 38 height 20
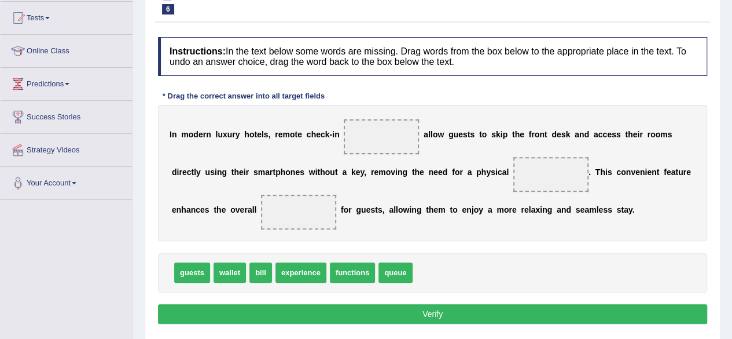
scroll to position [139, 0]
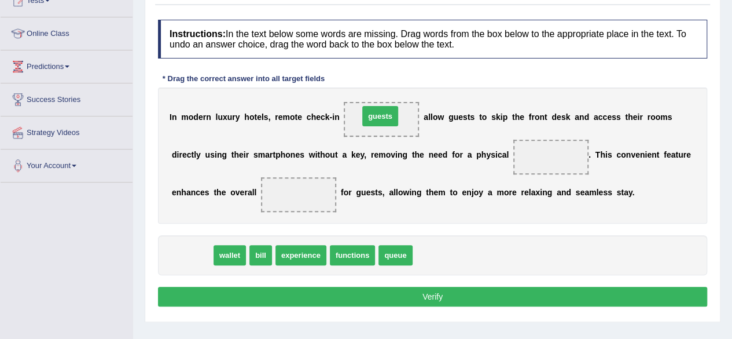
drag, startPoint x: 196, startPoint y: 254, endPoint x: 384, endPoint y: 115, distance: 233.9
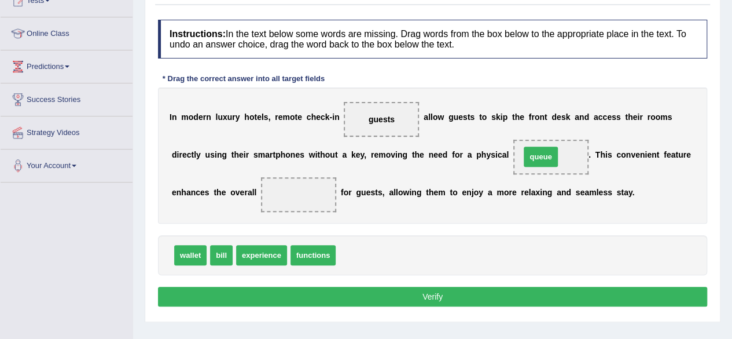
drag, startPoint x: 359, startPoint y: 256, endPoint x: 545, endPoint y: 159, distance: 209.8
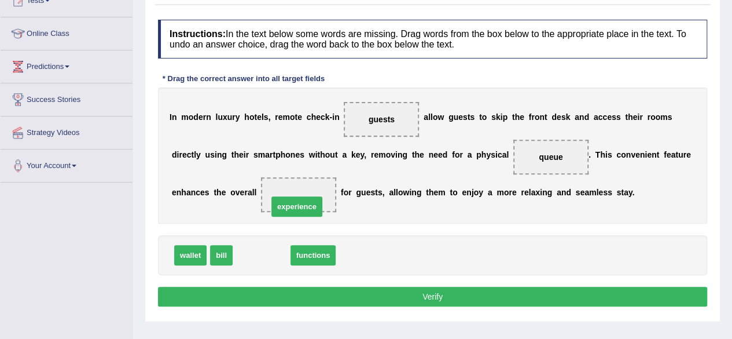
drag, startPoint x: 264, startPoint y: 253, endPoint x: 299, endPoint y: 206, distance: 58.8
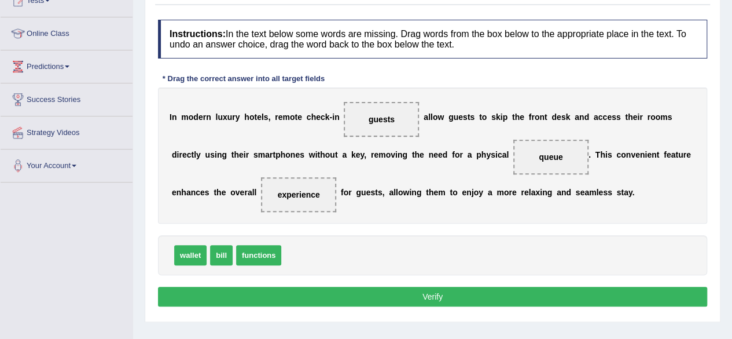
click at [413, 292] on button "Verify" at bounding box center [432, 297] width 549 height 20
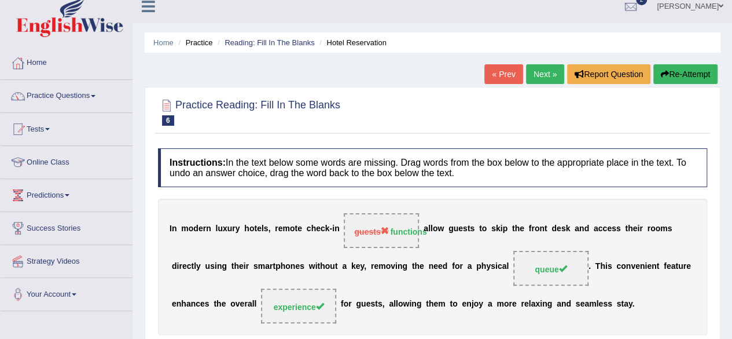
scroll to position [0, 0]
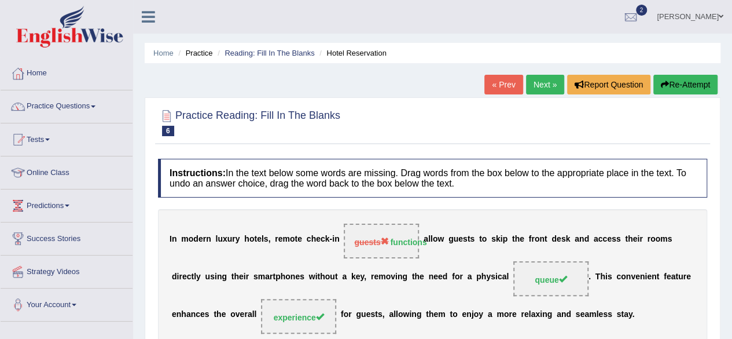
click at [547, 86] on link "Next »" at bounding box center [545, 85] width 38 height 20
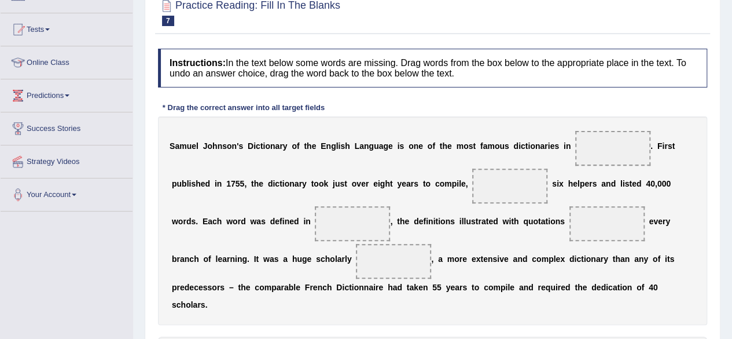
scroll to position [118, 0]
